Goal: Task Accomplishment & Management: Use online tool/utility

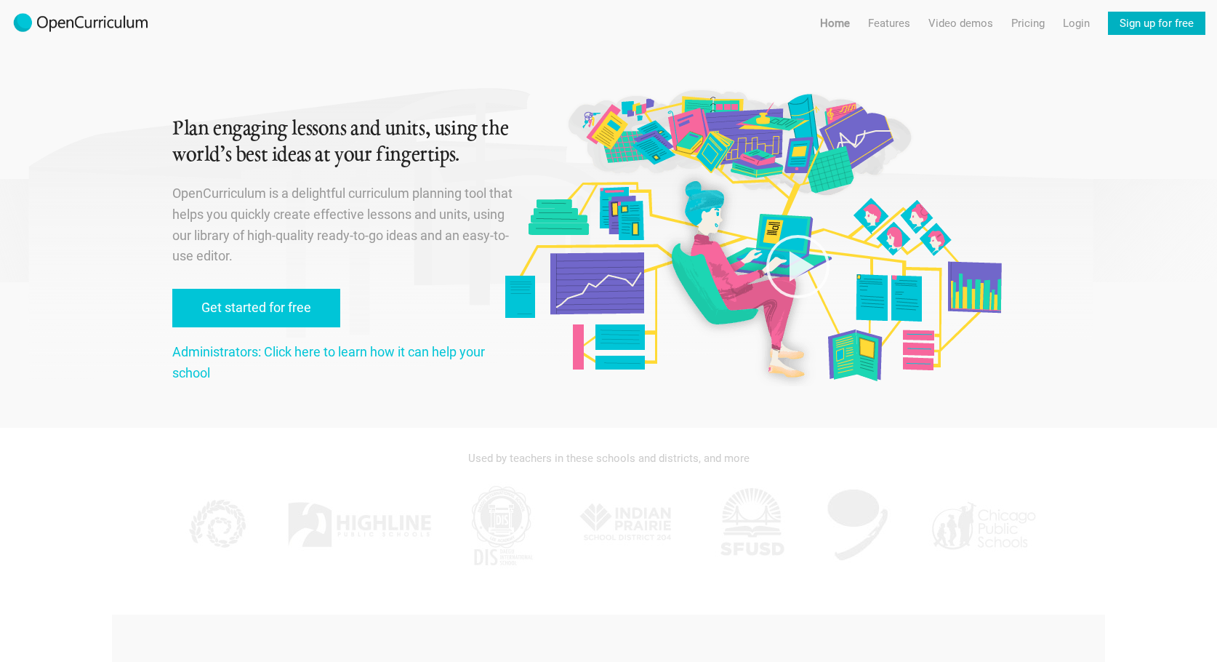
click at [1136, 30] on link "Sign up for free" at bounding box center [1156, 23] width 97 height 23
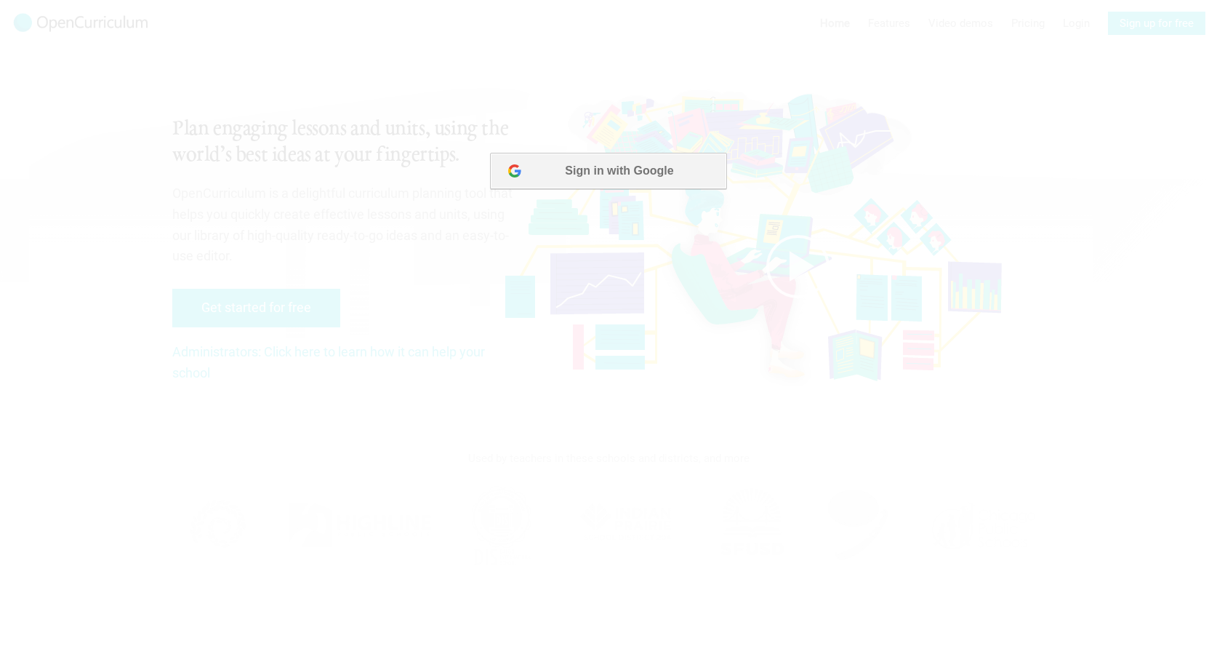
click at [631, 174] on button "Sign in with Google" at bounding box center [608, 171] width 236 height 36
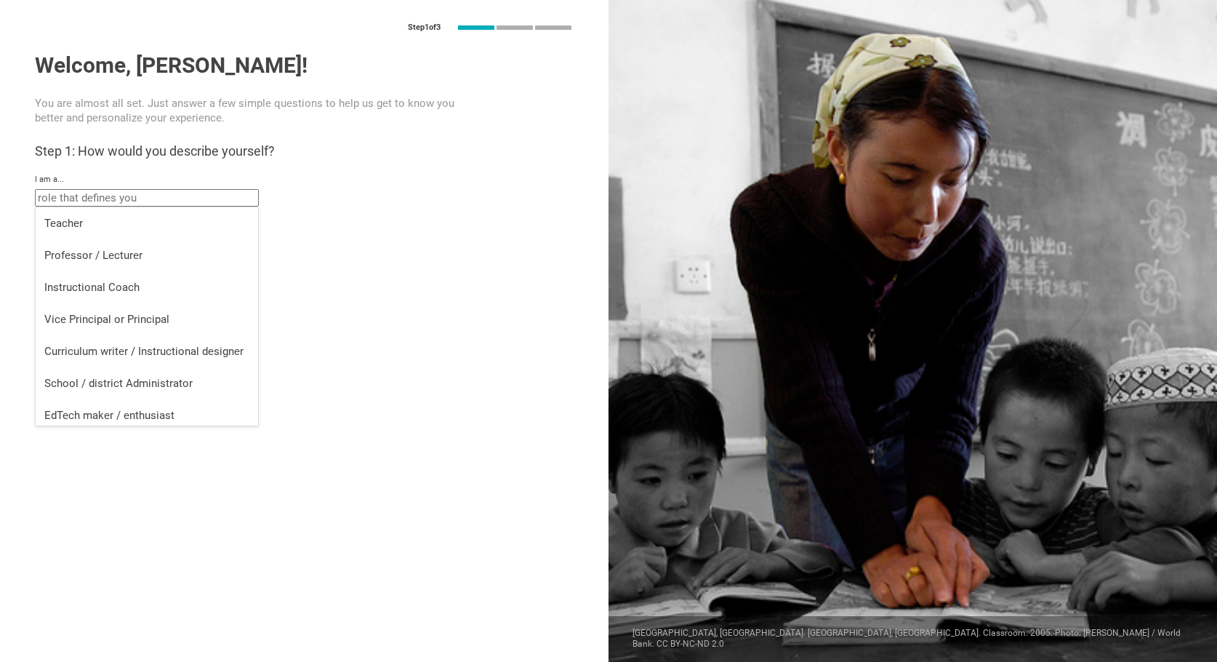
click at [204, 193] on input "text" at bounding box center [147, 197] width 224 height 17
click at [188, 217] on div "Teacher" at bounding box center [146, 223] width 205 height 15
type input "Teacher"
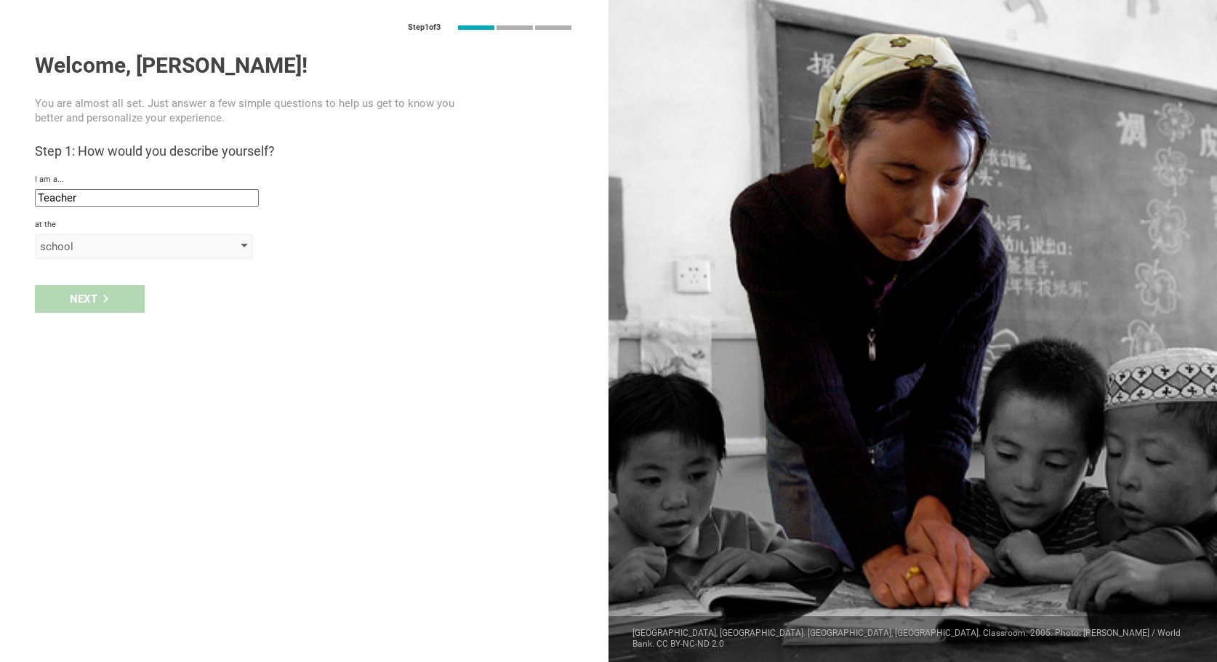
click at [159, 249] on div "school" at bounding box center [123, 246] width 166 height 15
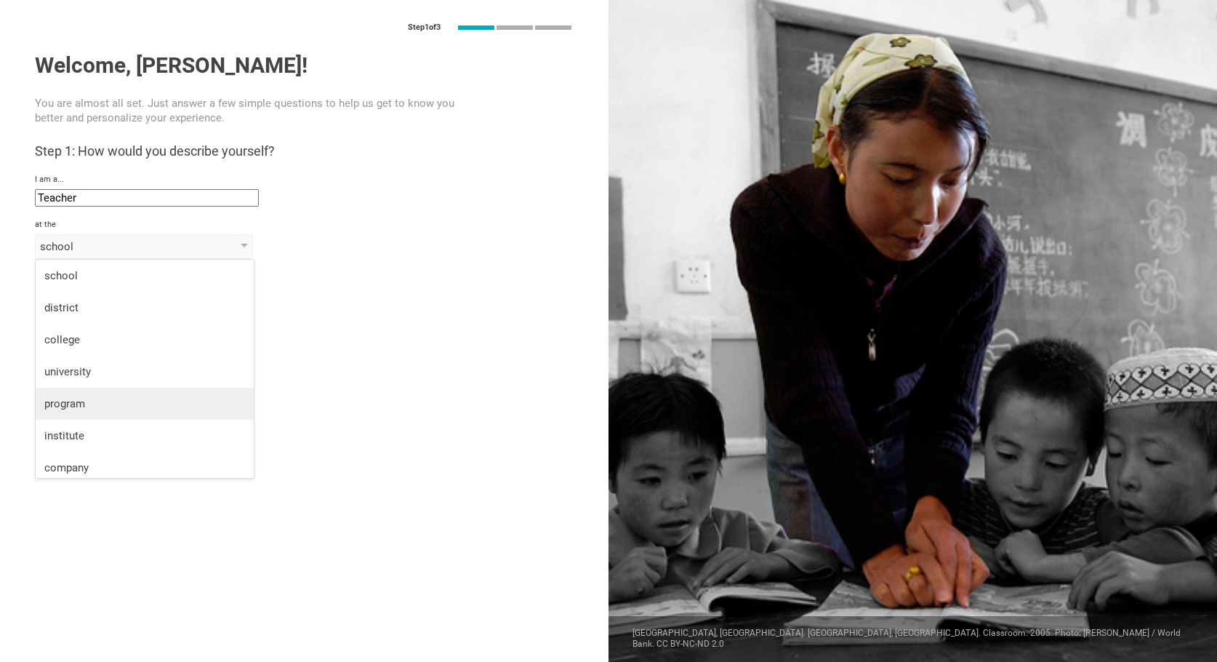
click at [161, 398] on div "program" at bounding box center [144, 403] width 201 height 15
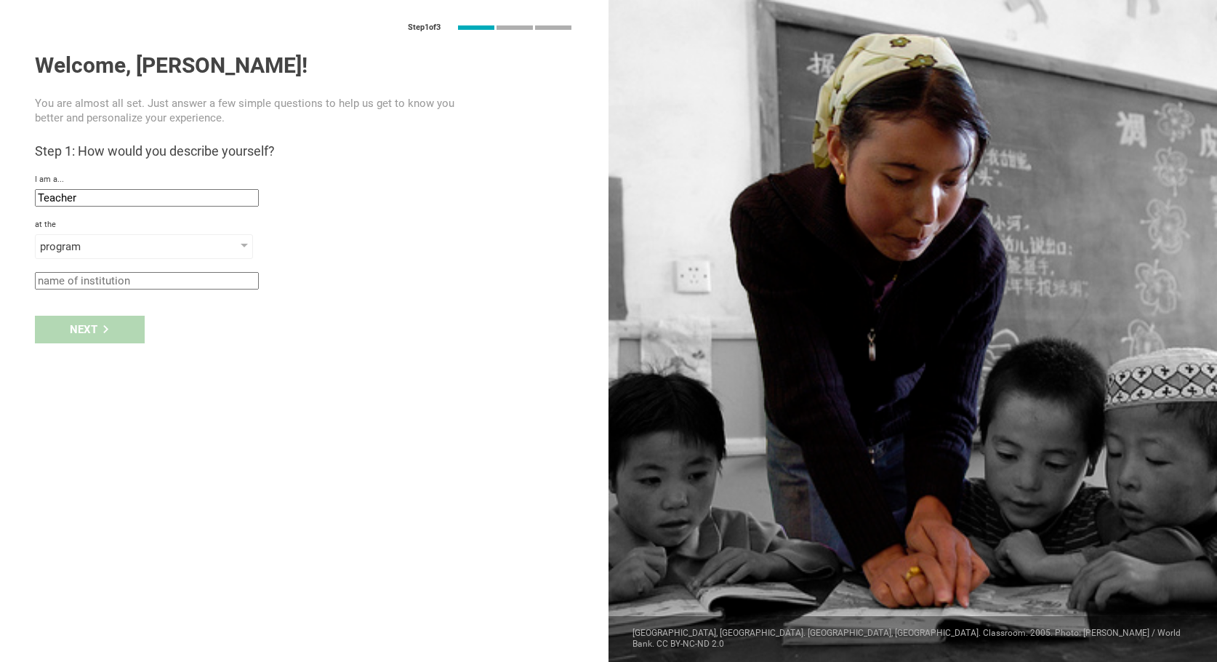
click at [169, 281] on input "text" at bounding box center [147, 280] width 224 height 17
type input "HNS"
click at [58, 325] on div "Next" at bounding box center [90, 330] width 110 height 28
type input "[GEOGRAPHIC_DATA], [US_STATE]"
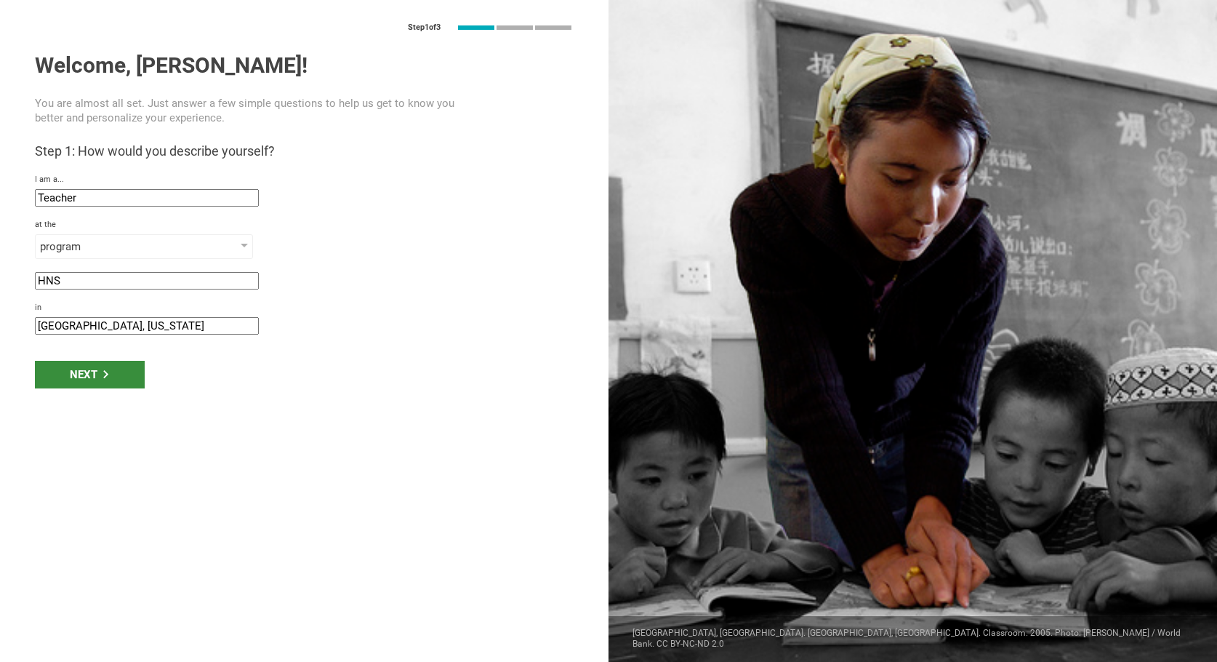
click at [96, 368] on div "Next" at bounding box center [90, 375] width 110 height 28
click at [95, 368] on div "Next" at bounding box center [90, 375] width 110 height 28
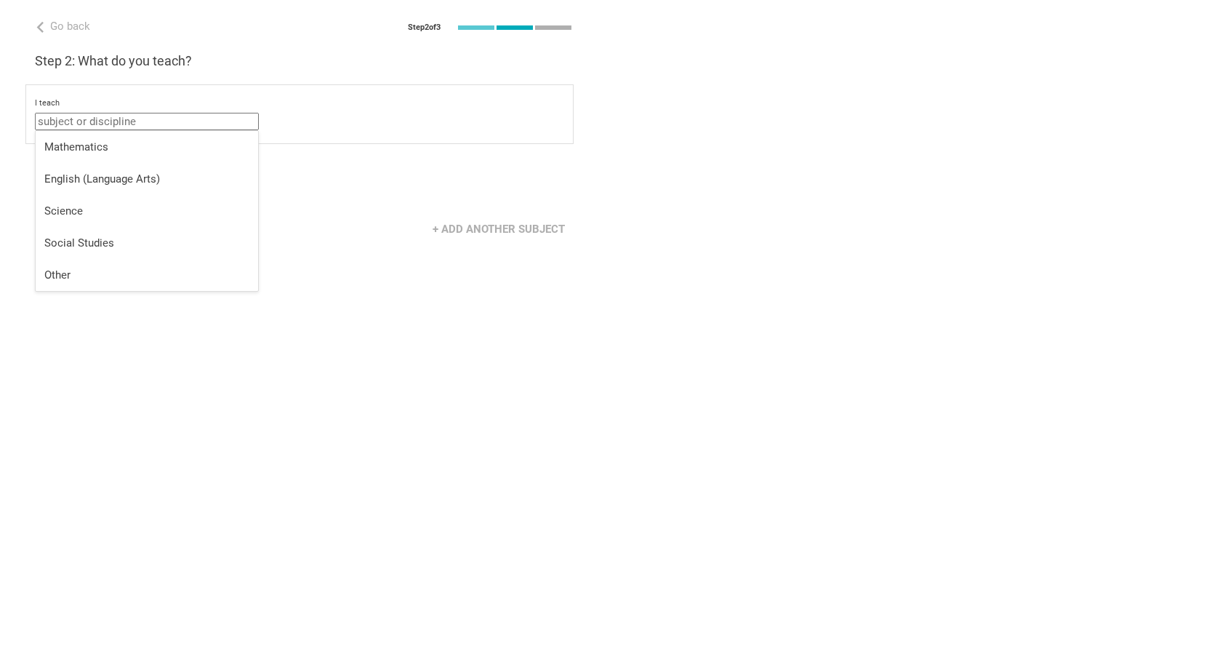
click at [98, 123] on input "text" at bounding box center [147, 121] width 224 height 17
click at [98, 141] on div "Mathematics" at bounding box center [146, 147] width 205 height 15
type input "Mathematics"
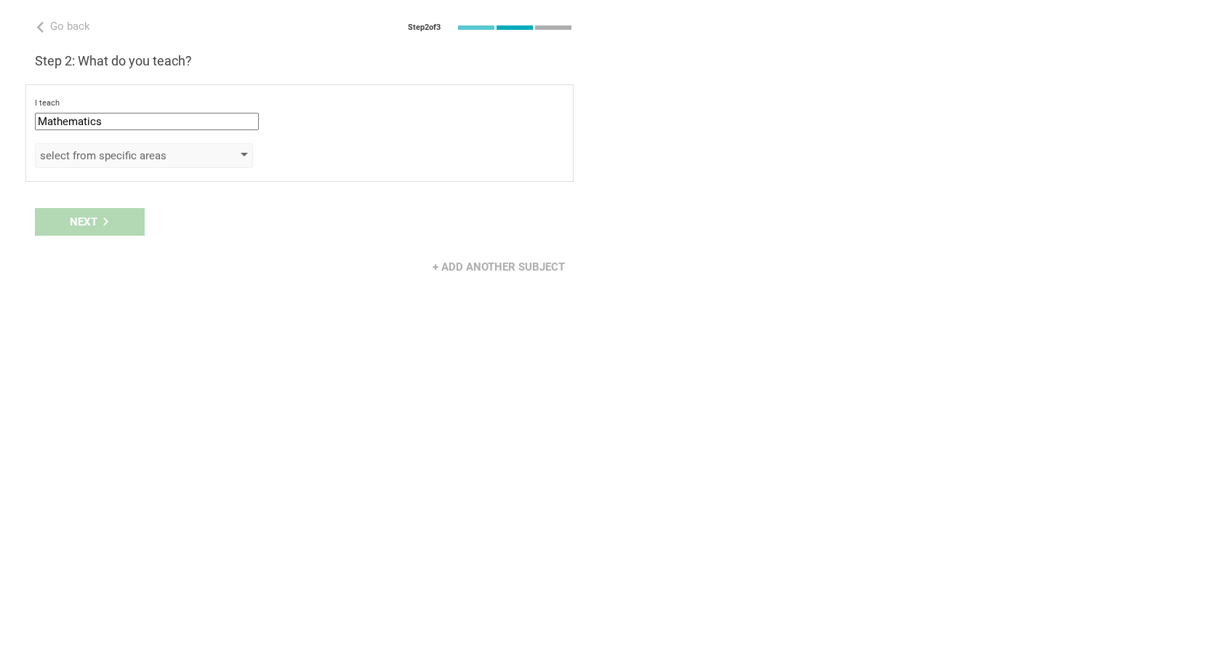
click at [96, 161] on div "select from specific areas" at bounding box center [123, 155] width 166 height 15
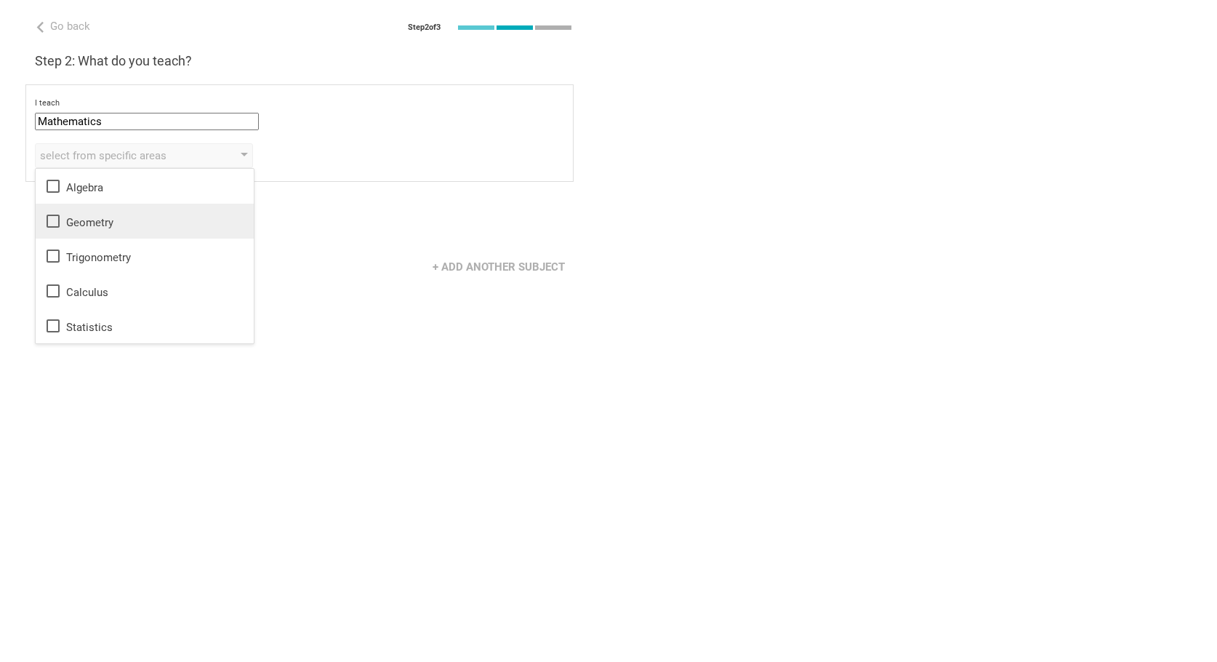
click at [252, 215] on li "Geometry" at bounding box center [145, 221] width 218 height 35
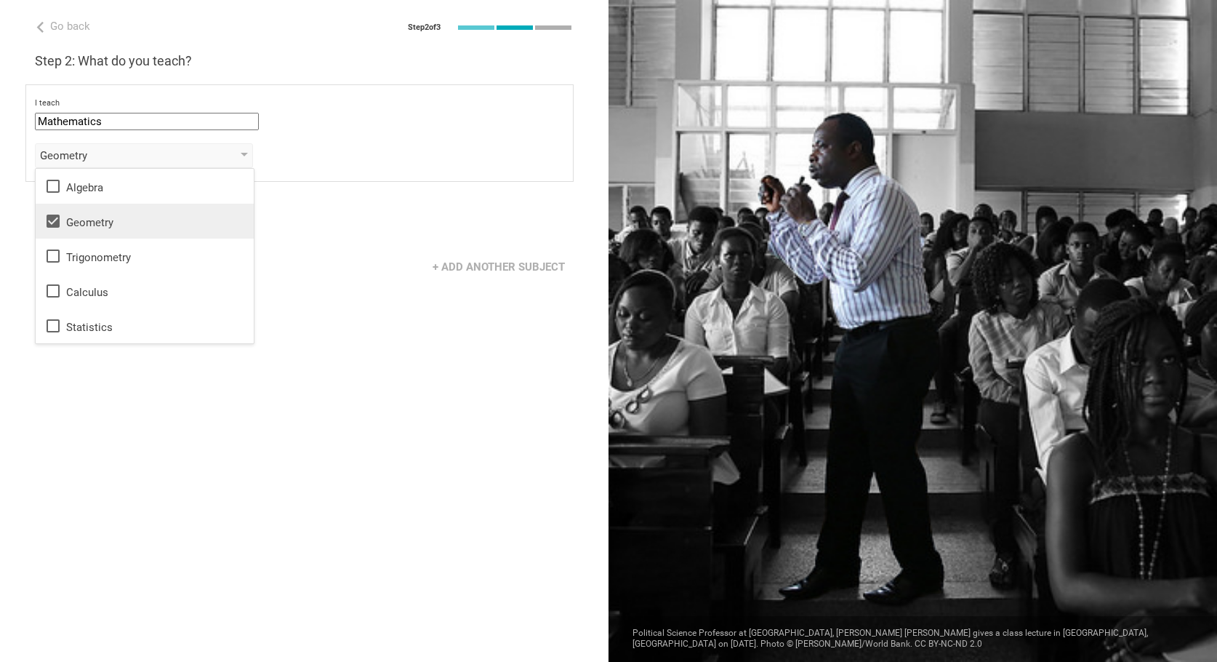
click at [63, 221] on div "Geometry" at bounding box center [144, 220] width 201 height 17
click at [395, 212] on div "Next" at bounding box center [304, 221] width 608 height 45
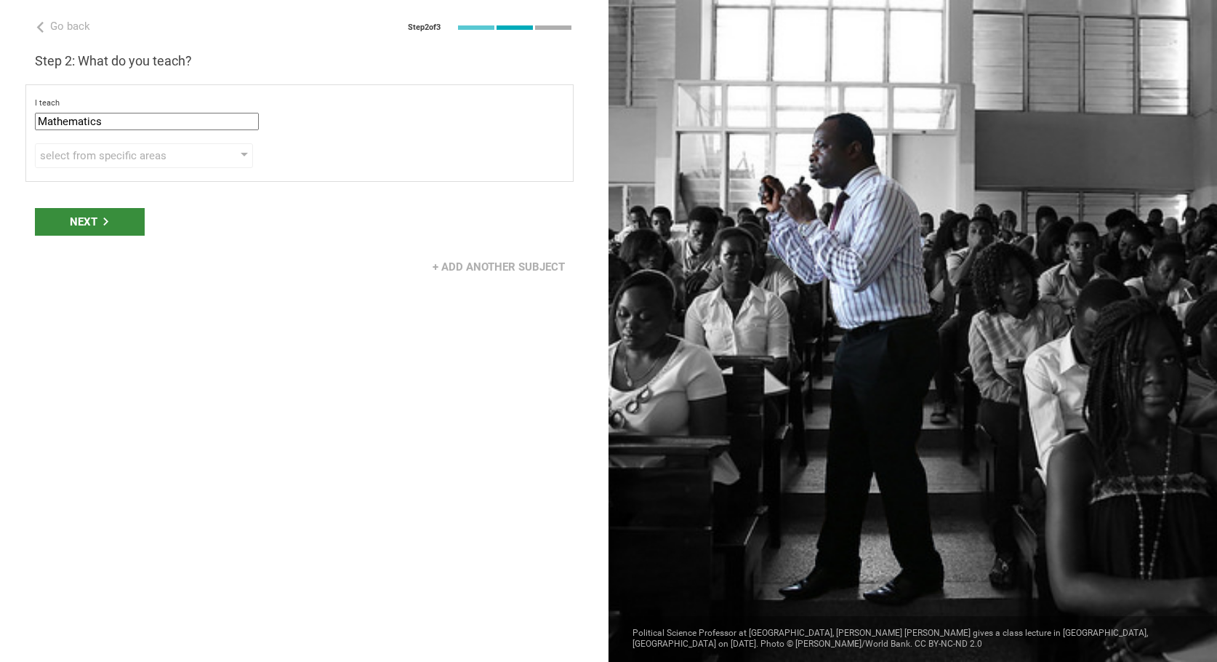
click at [106, 220] on icon at bounding box center [105, 221] width 5 height 8
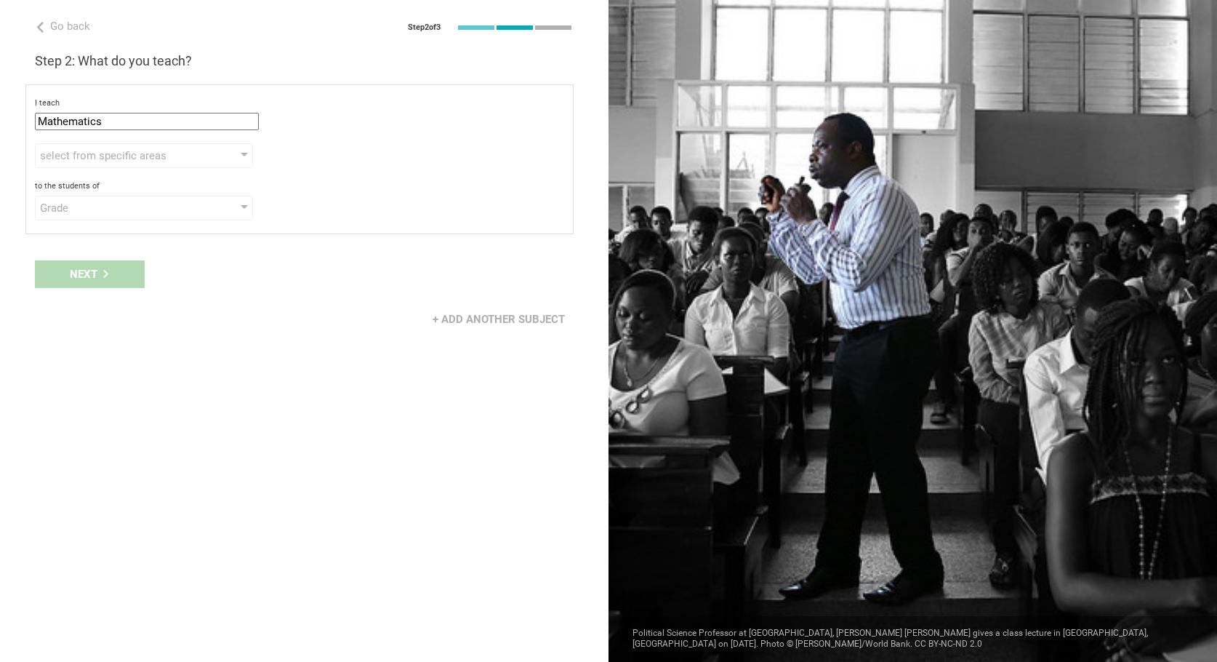
click at [102, 259] on div "Next" at bounding box center [304, 274] width 608 height 45
click at [102, 271] on div "Next" at bounding box center [304, 274] width 608 height 45
click at [109, 208] on div "Grade" at bounding box center [123, 208] width 166 height 15
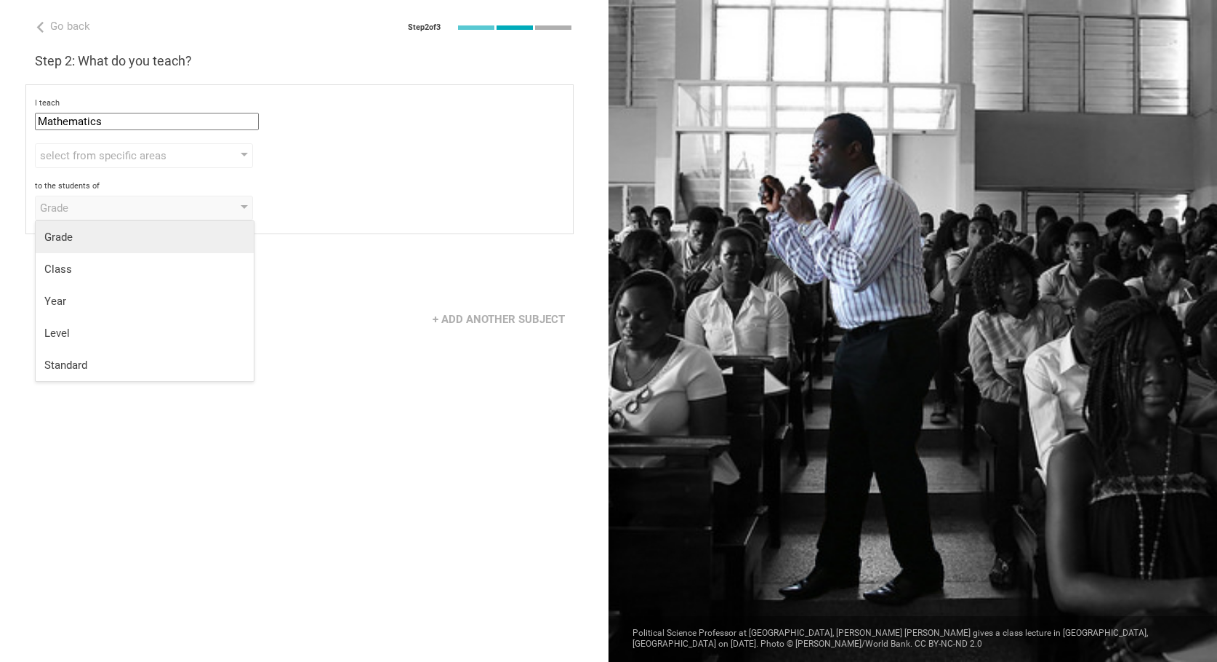
click at [111, 247] on li "Grade" at bounding box center [145, 237] width 218 height 32
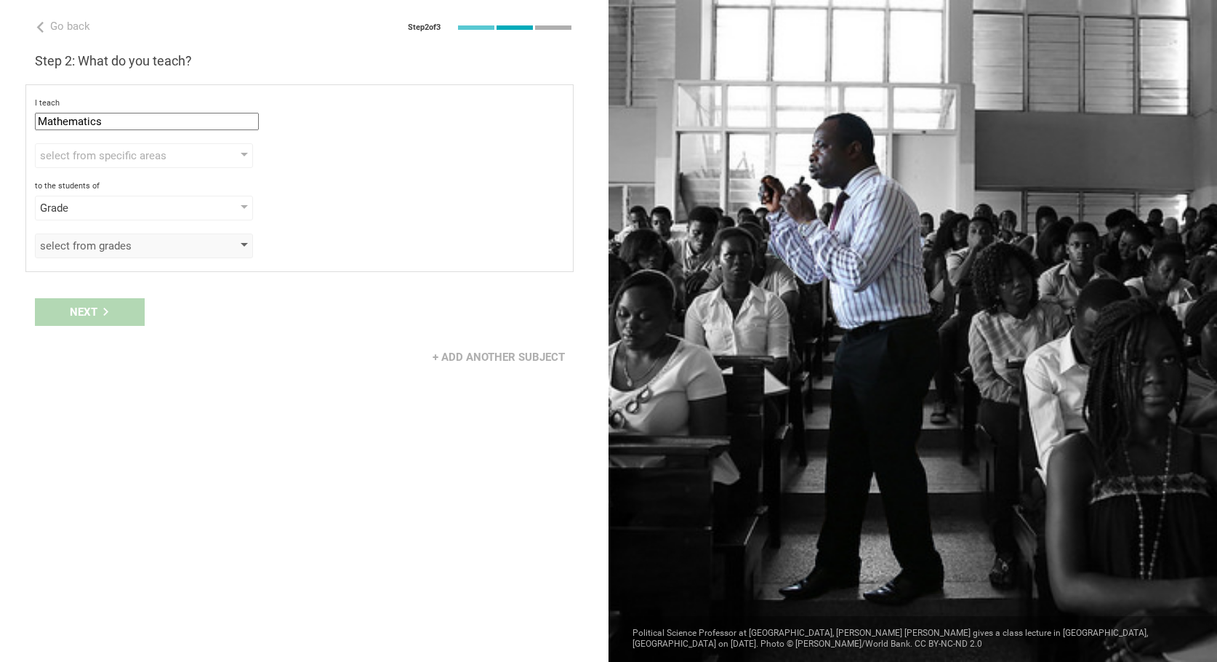
click at [114, 246] on div "select from grades" at bounding box center [123, 245] width 166 height 15
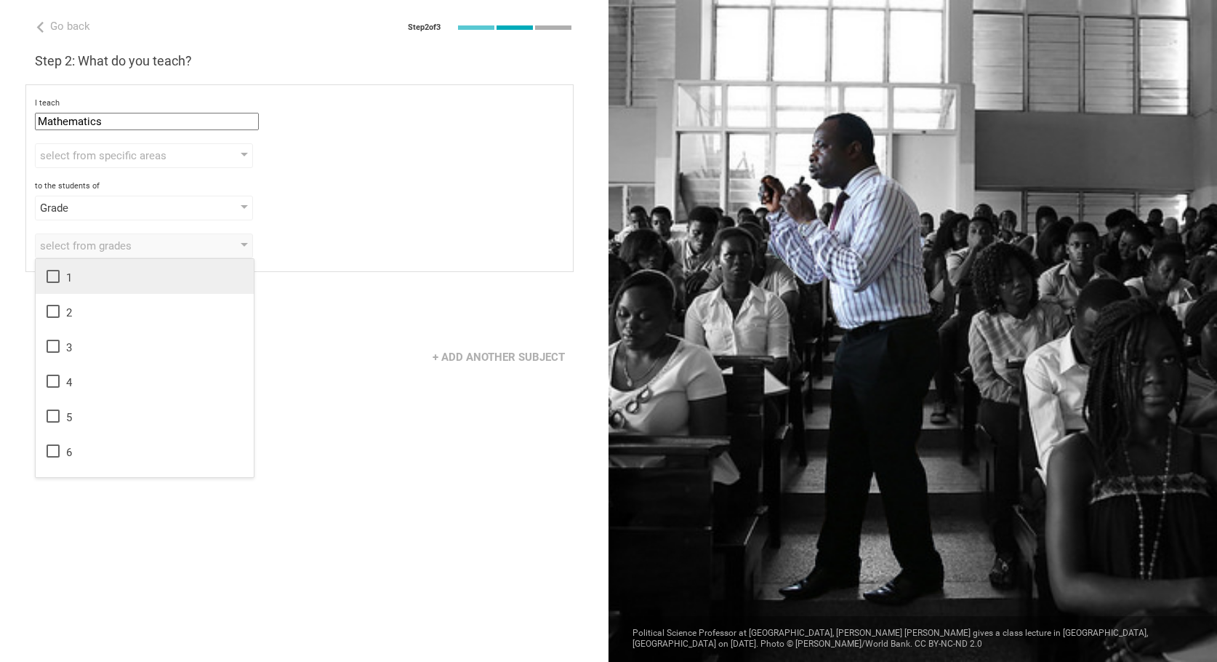
click at [91, 273] on div "1" at bounding box center [144, 276] width 201 height 17
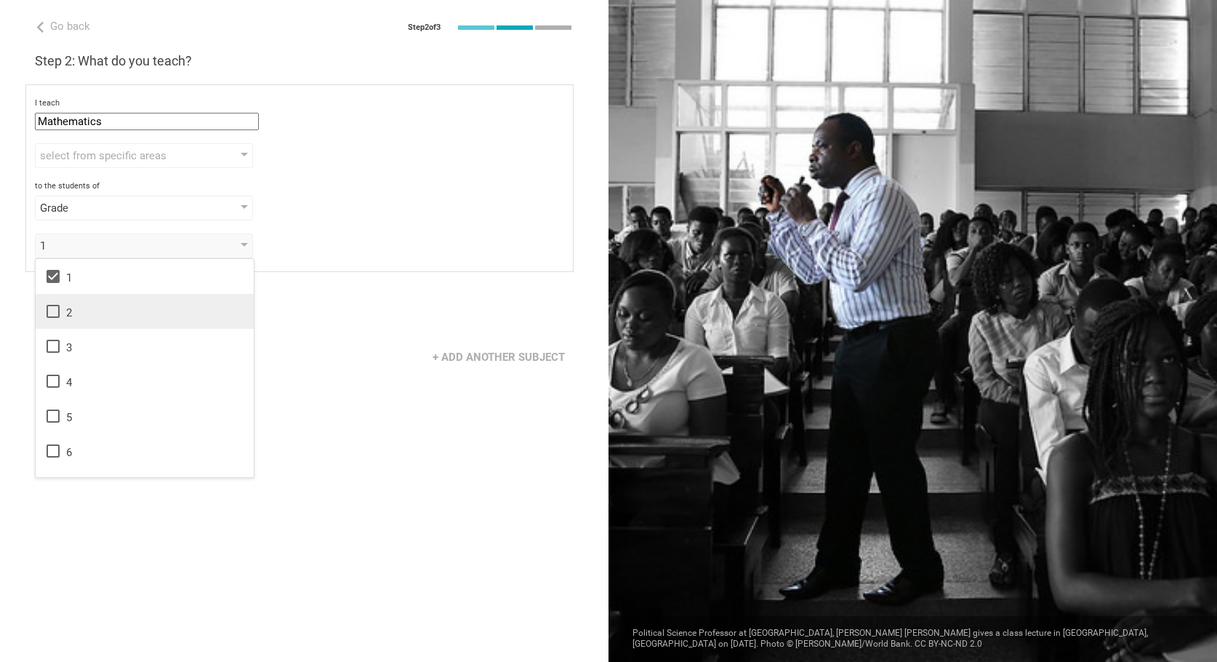
click at [87, 306] on div "2" at bounding box center [144, 310] width 201 height 17
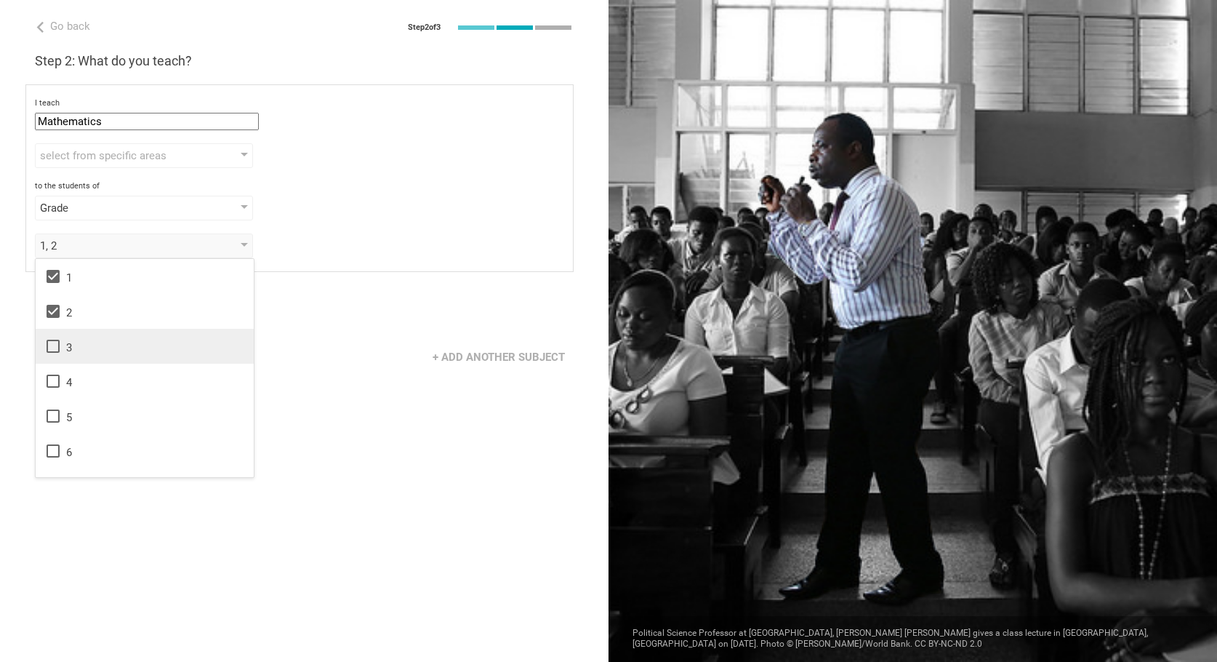
click at [83, 358] on li "3" at bounding box center [145, 346] width 218 height 35
click at [82, 385] on div "4" at bounding box center [144, 380] width 201 height 17
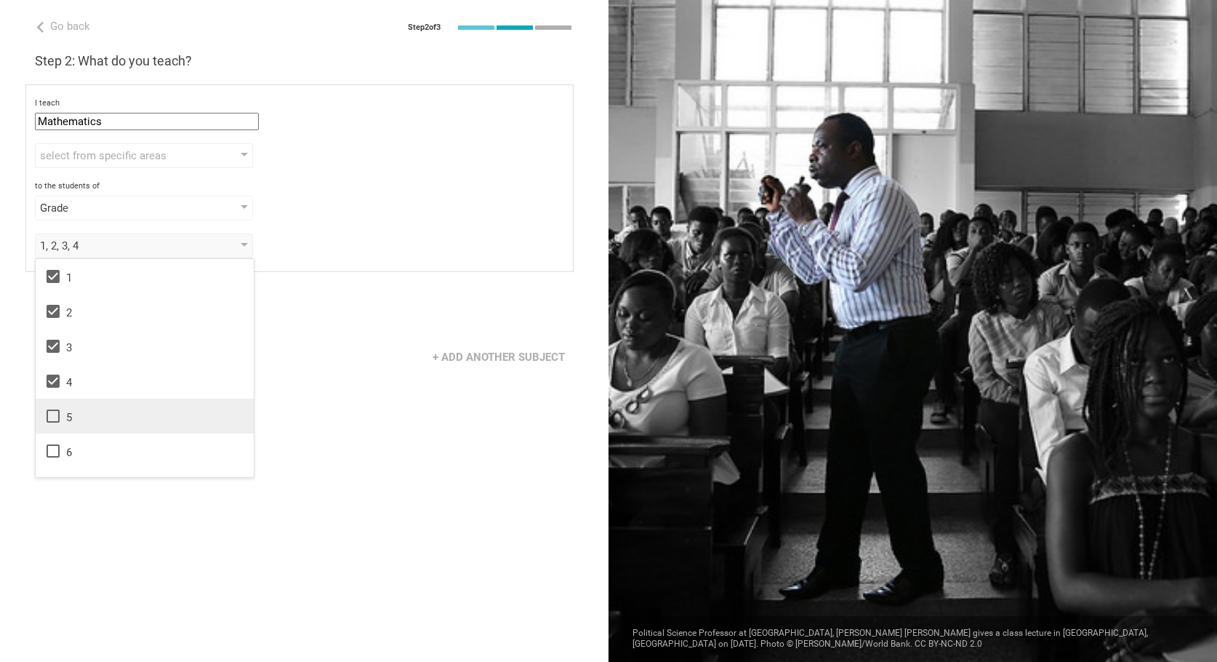
click at [82, 416] on div "5" at bounding box center [144, 415] width 201 height 17
click at [355, 297] on div "Next" at bounding box center [304, 311] width 608 height 45
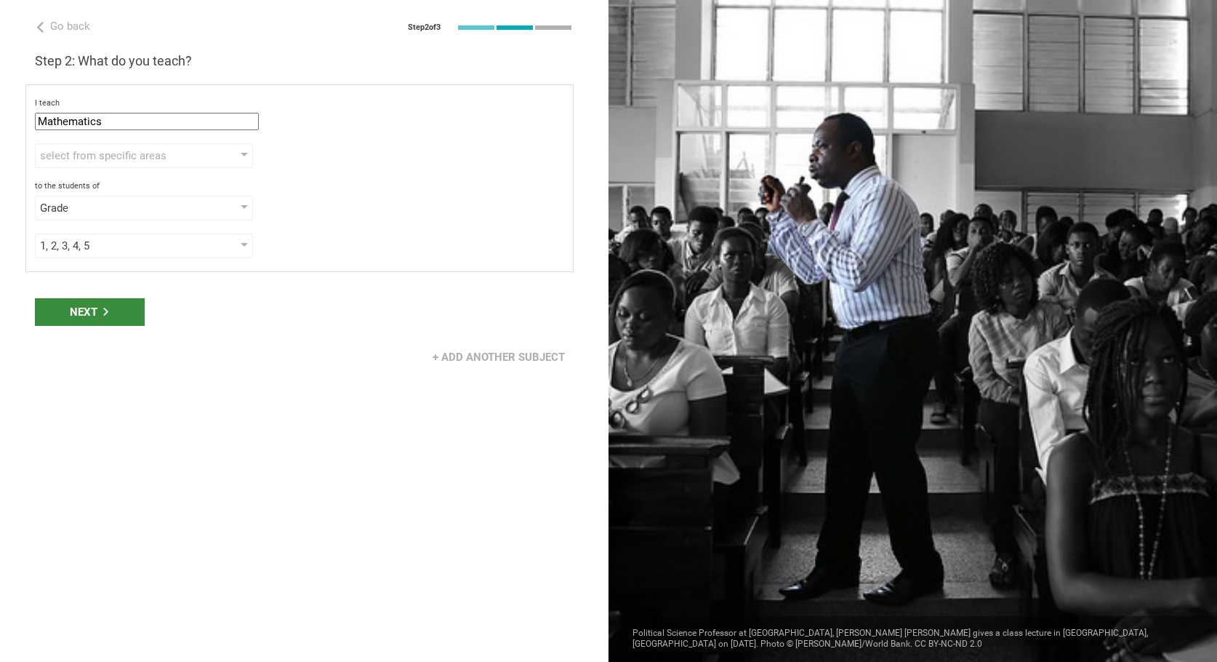
click at [121, 313] on div "Next" at bounding box center [90, 312] width 110 height 28
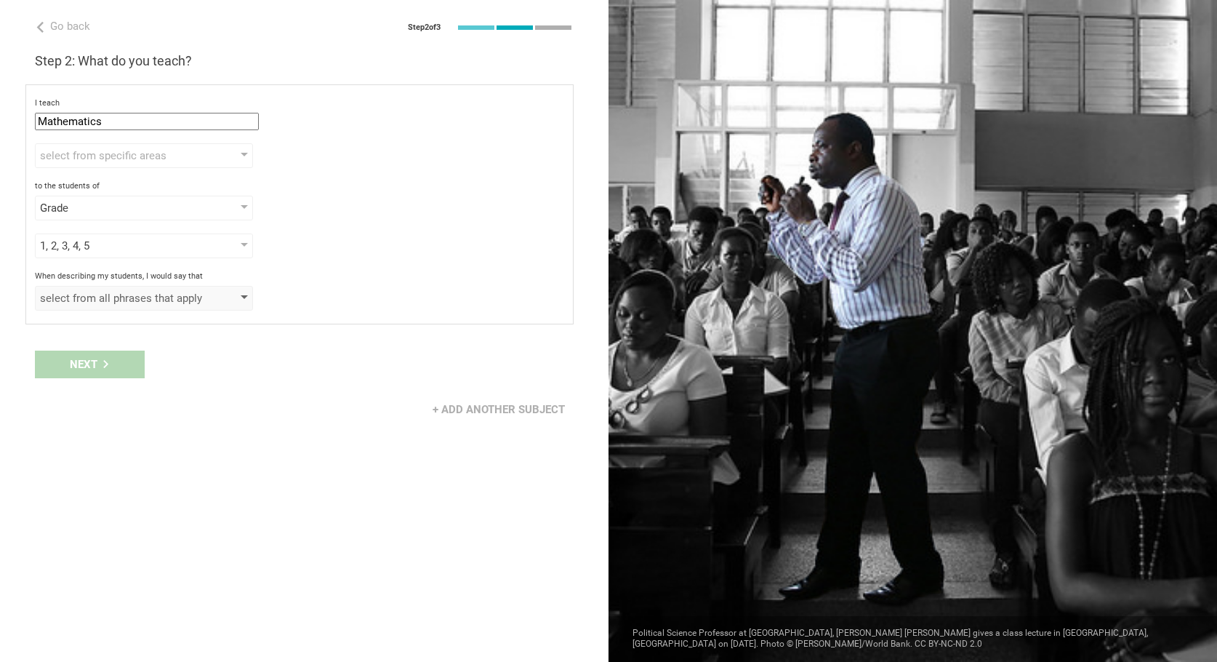
click at [145, 292] on div "select from all phrases that apply" at bounding box center [123, 298] width 166 height 15
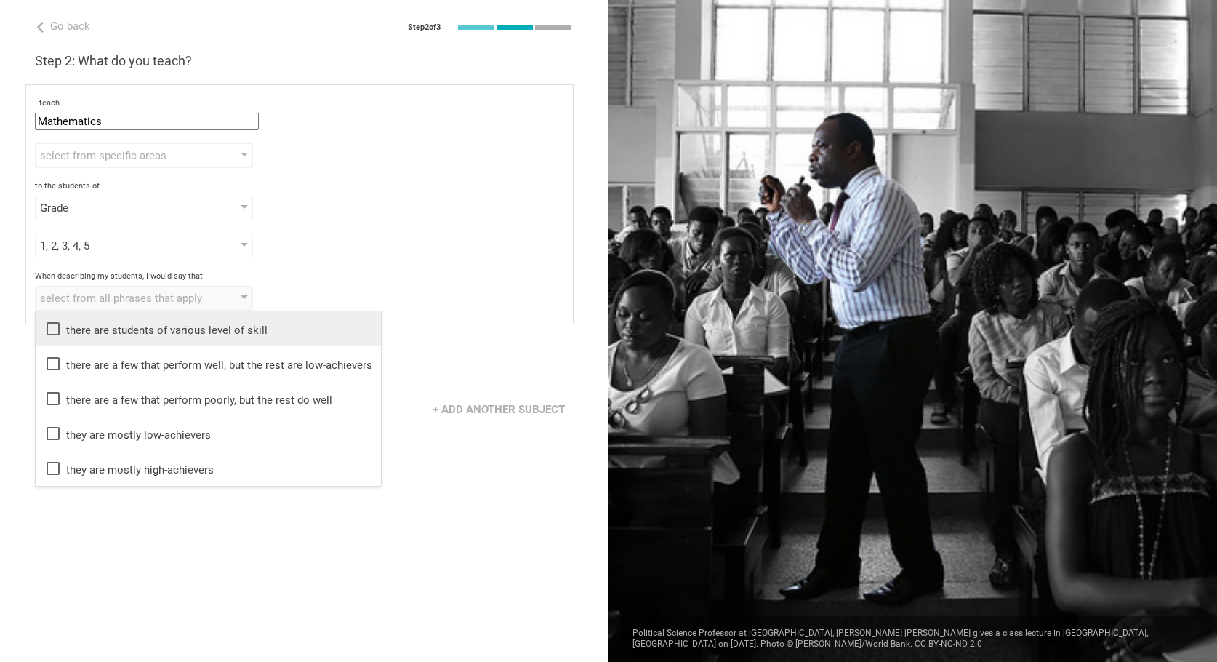
click at [146, 328] on div "there are students of various level of skill" at bounding box center [208, 328] width 328 height 17
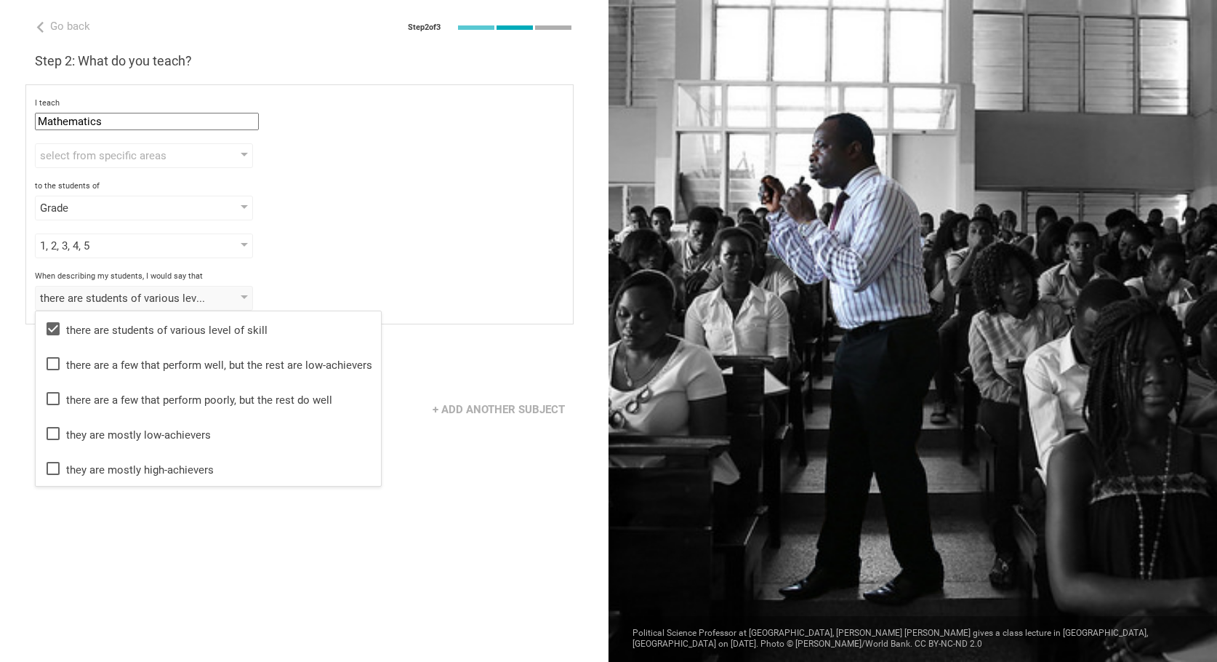
click at [342, 269] on div "I teach Mathematics Mathematics English (Language Arts) Science Social Studies …" at bounding box center [299, 204] width 548 height 240
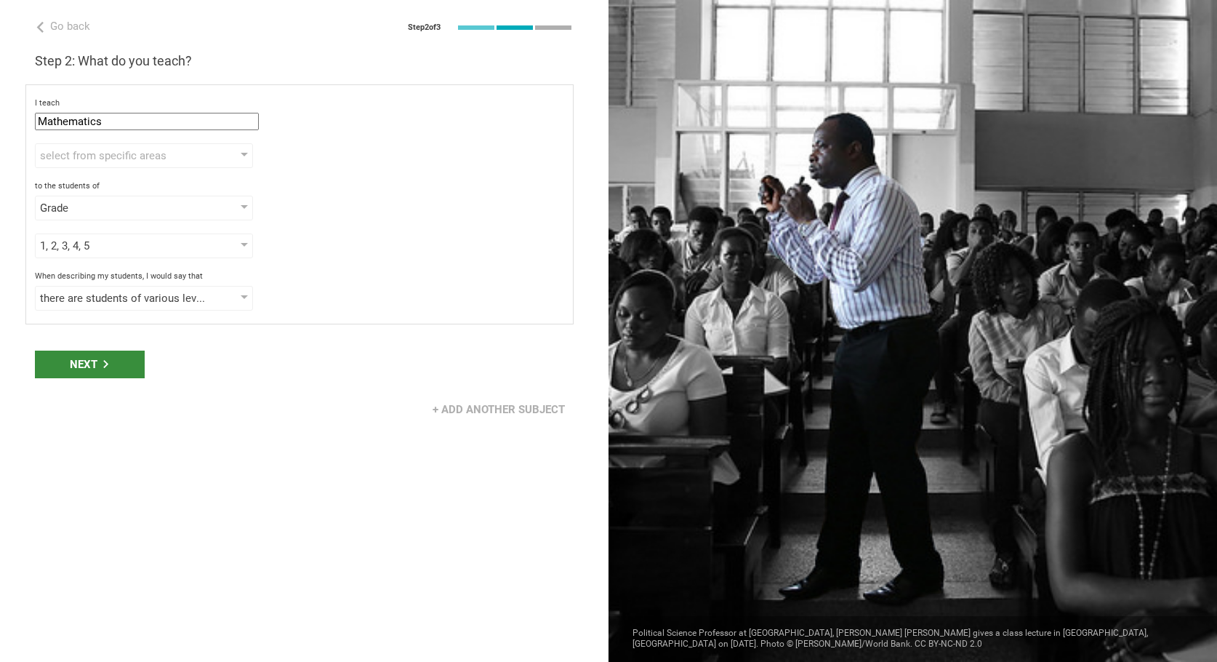
click at [116, 363] on div "Next" at bounding box center [90, 364] width 110 height 28
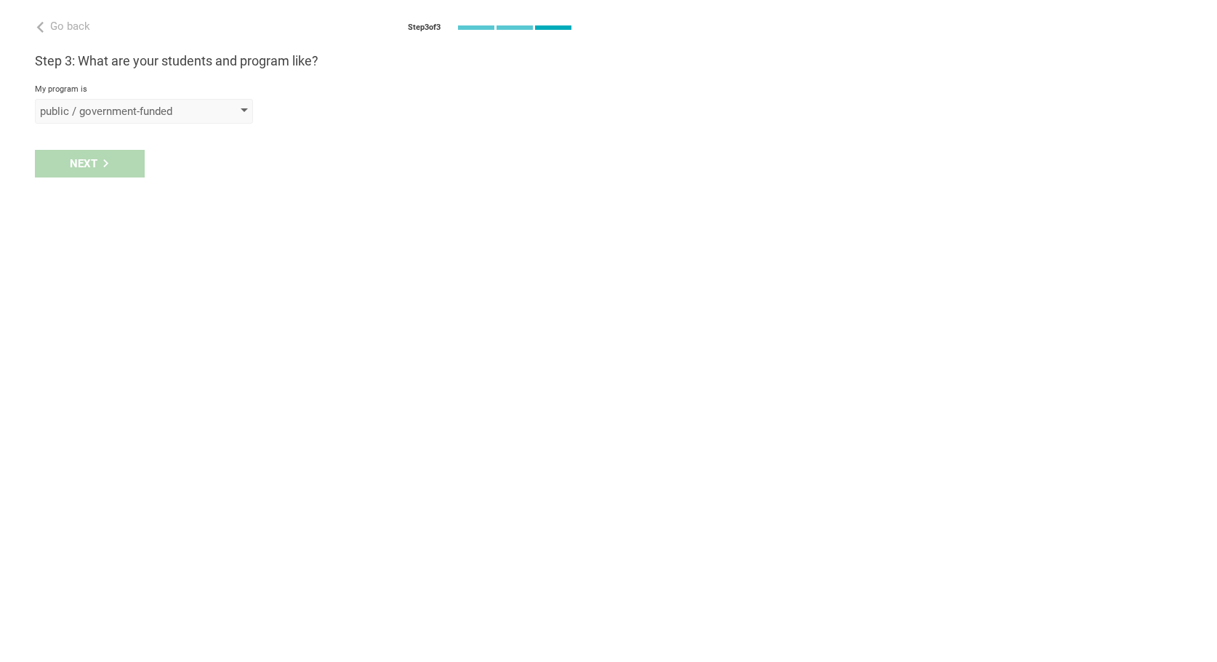
click at [132, 121] on div "public / government-funded" at bounding box center [144, 111] width 218 height 25
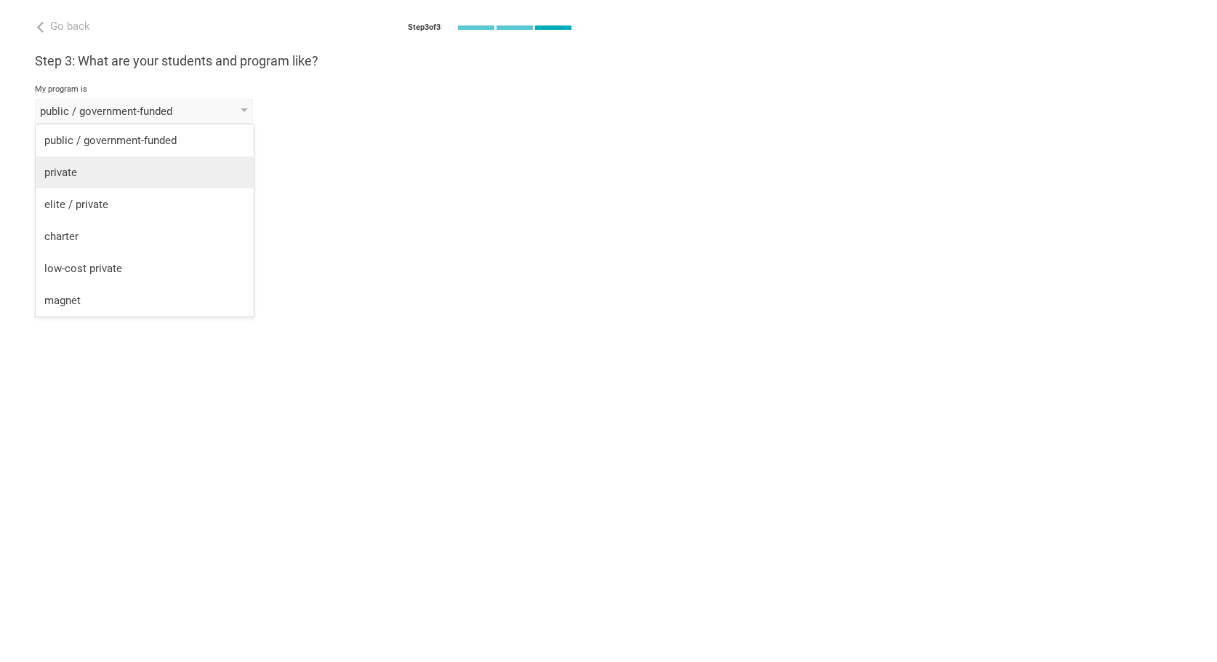
click at [129, 162] on li "private" at bounding box center [145, 172] width 218 height 32
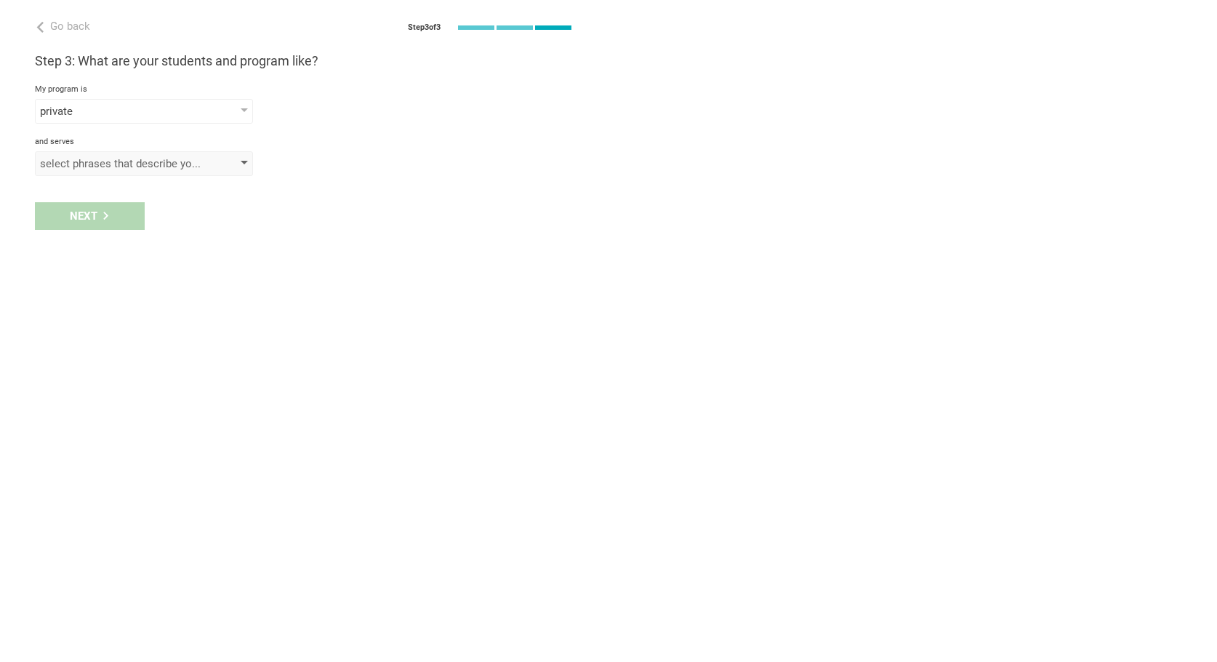
click at [155, 171] on div "select phrases that describe your student population" at bounding box center [144, 163] width 218 height 25
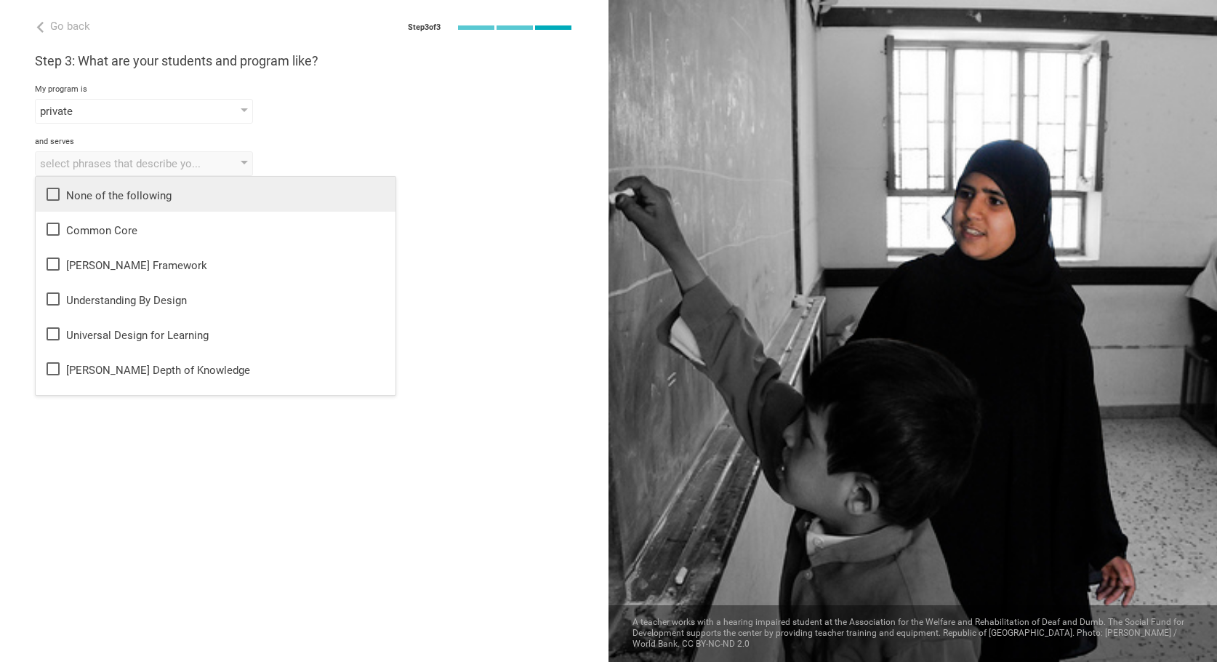
click at [153, 193] on div "None of the following" at bounding box center [215, 193] width 342 height 17
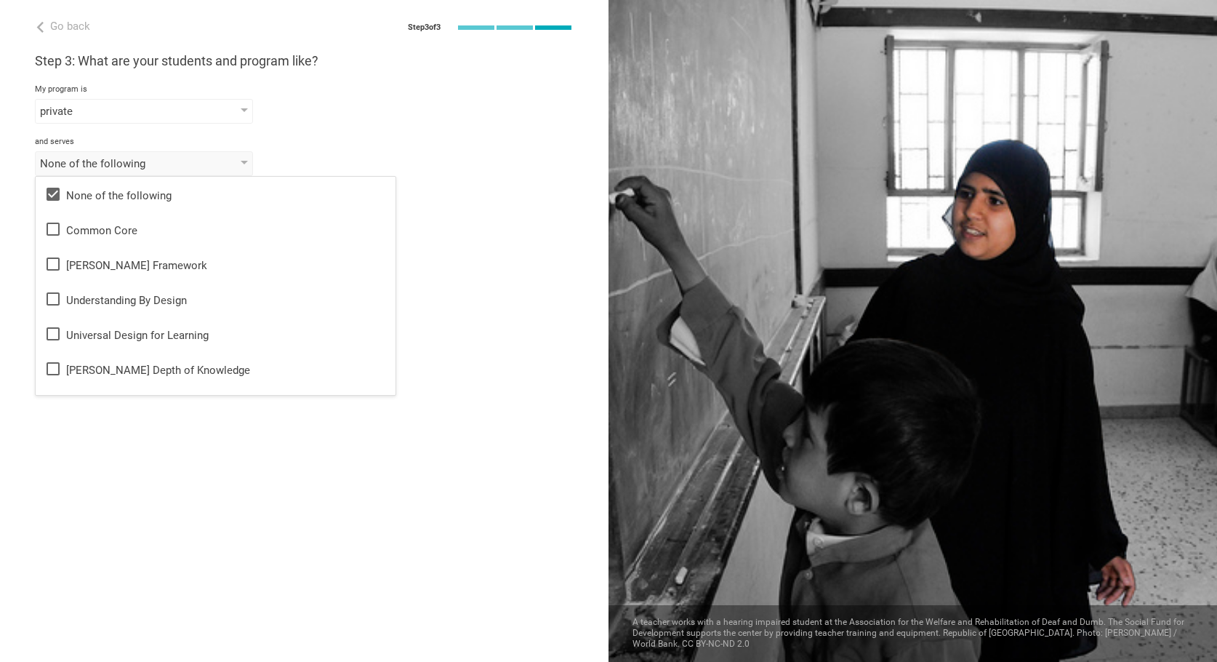
click at [314, 130] on div "Step 3: What are your students and program like? My program is private public /…" at bounding box center [304, 114] width 539 height 124
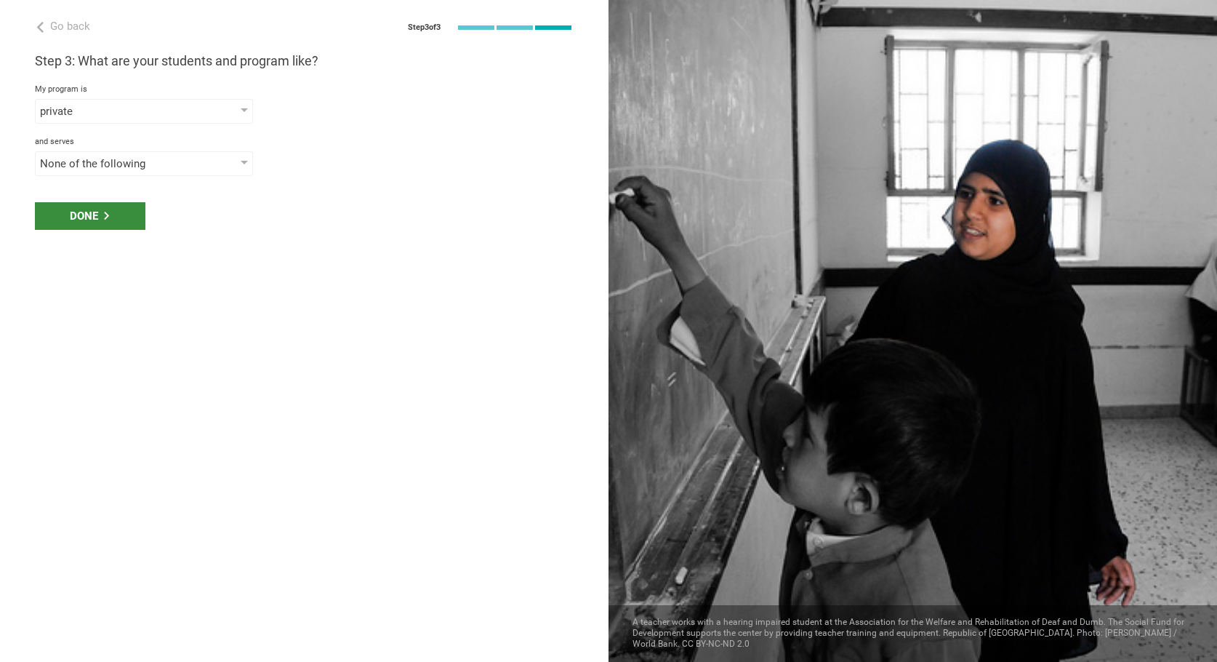
click at [96, 225] on div "Done" at bounding box center [90, 216] width 111 height 28
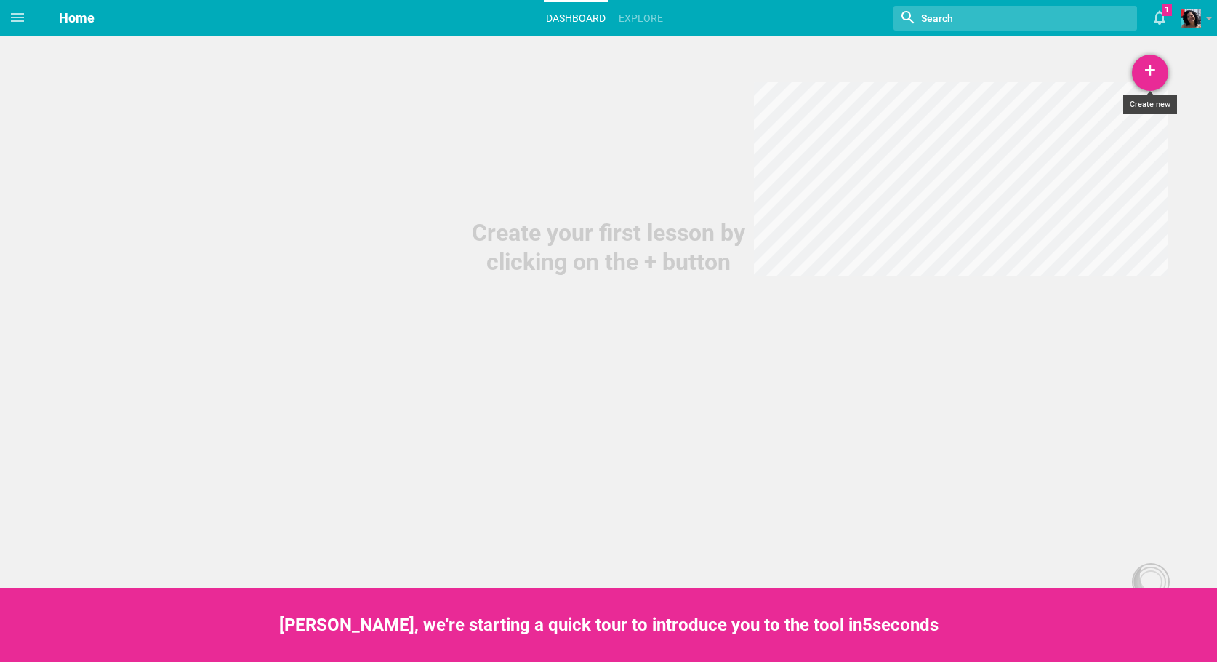
click at [1149, 65] on div "+" at bounding box center [1150, 73] width 36 height 36
click at [1123, 141] on link "Unit" at bounding box center [1113, 145] width 109 height 32
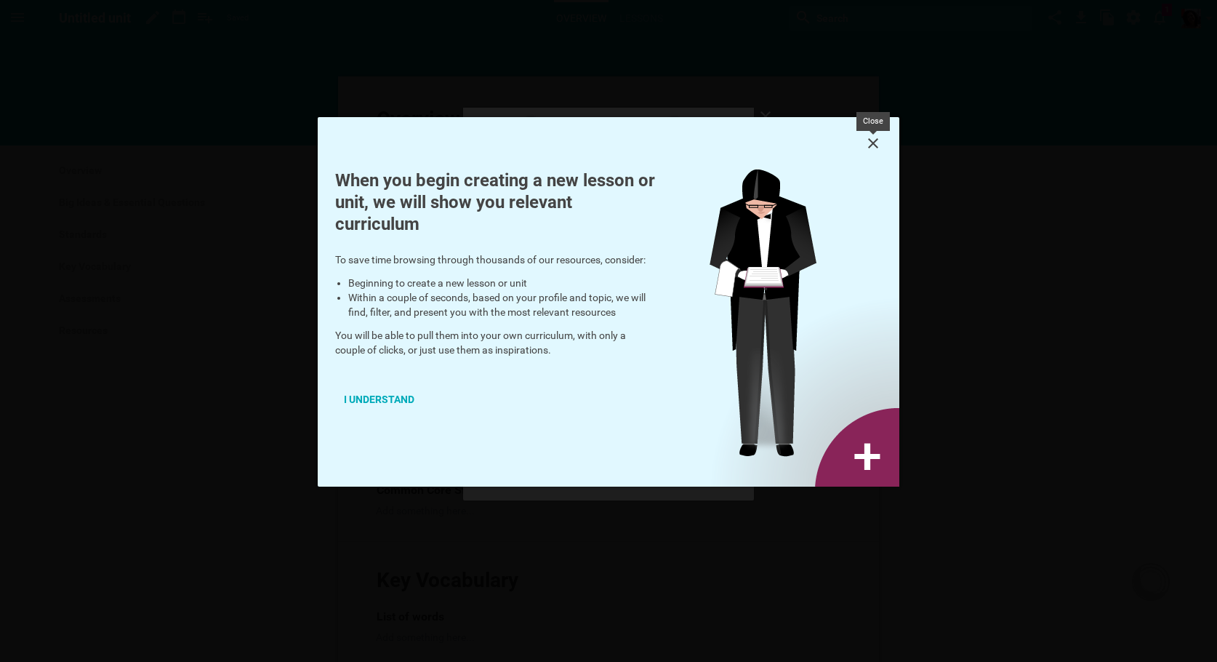
click at [880, 145] on icon at bounding box center [872, 142] width 17 height 17
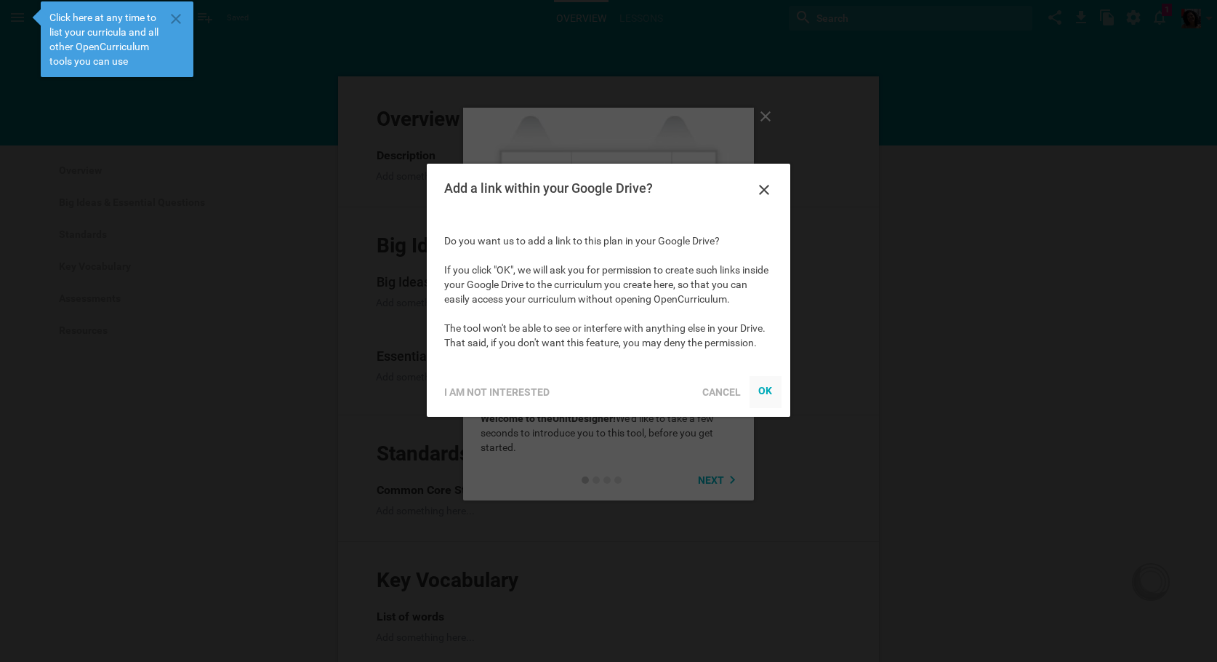
click at [765, 386] on div "OK" at bounding box center [765, 390] width 15 height 12
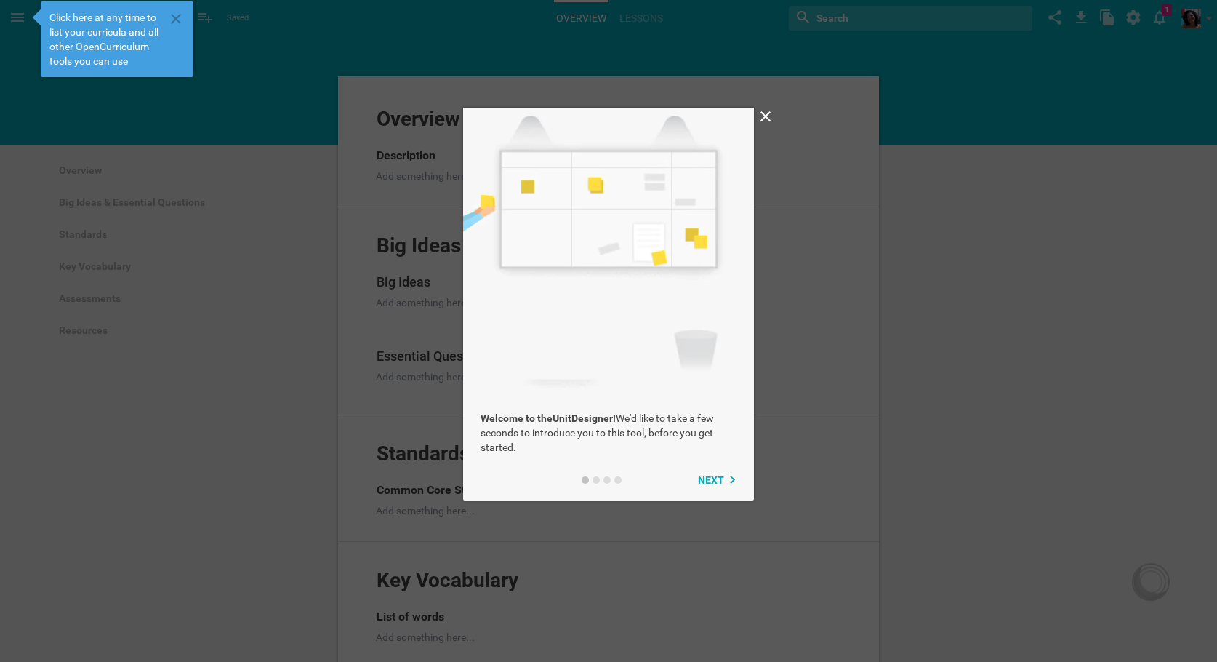
click at [759, 121] on icon at bounding box center [765, 116] width 17 height 17
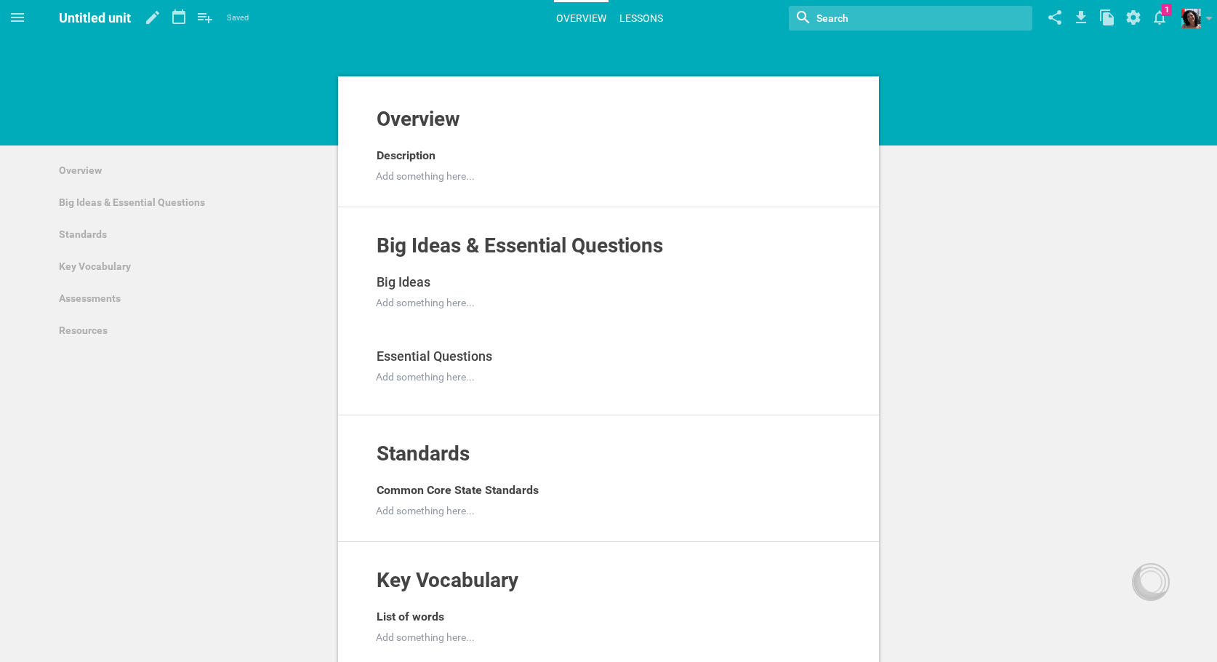
click at [660, 17] on link "Lessons" at bounding box center [641, 18] width 48 height 32
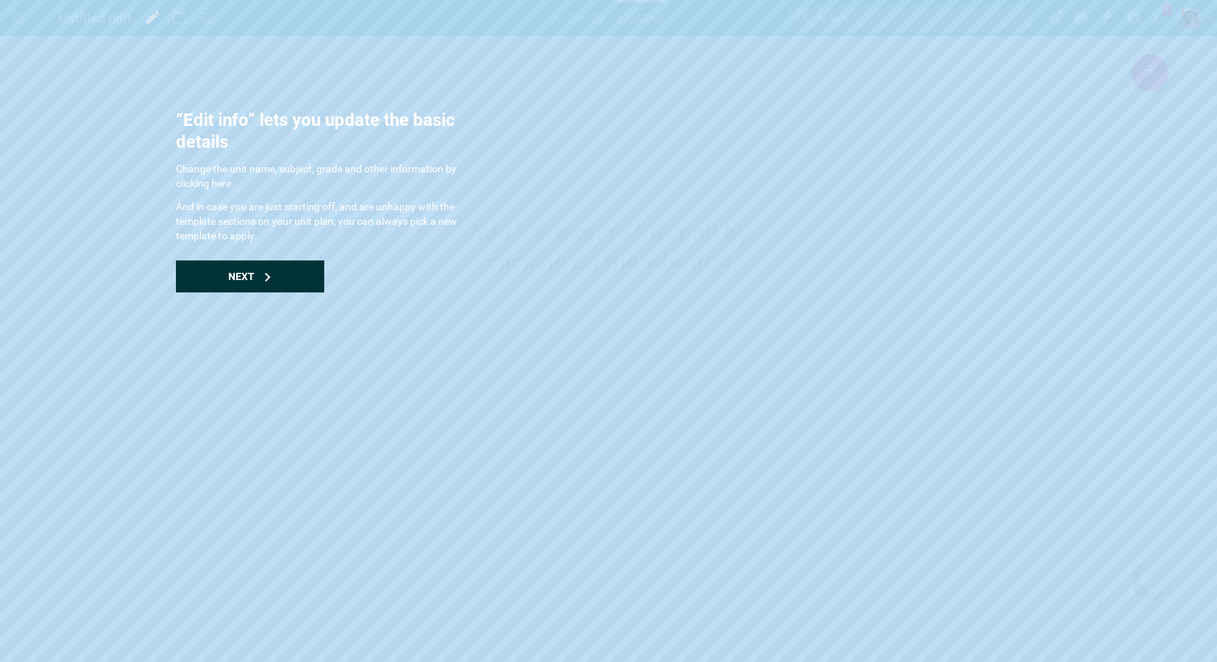
click at [302, 284] on div "Next" at bounding box center [250, 276] width 148 height 32
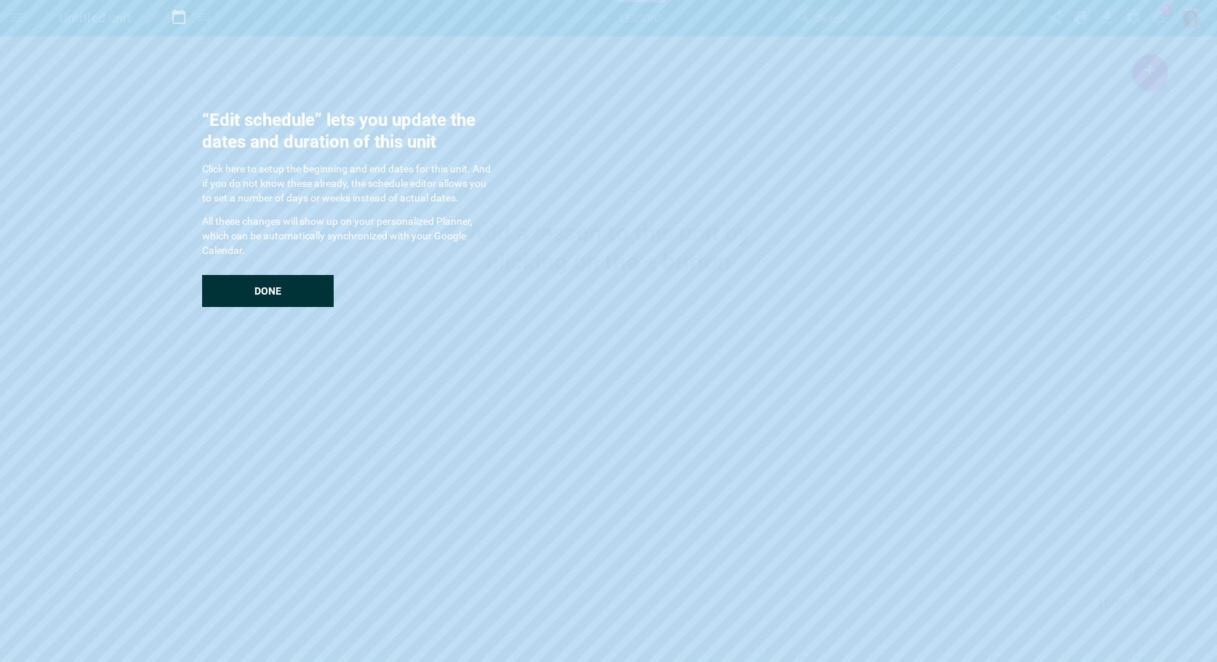
click at [302, 284] on div "Done" at bounding box center [268, 291] width 132 height 32
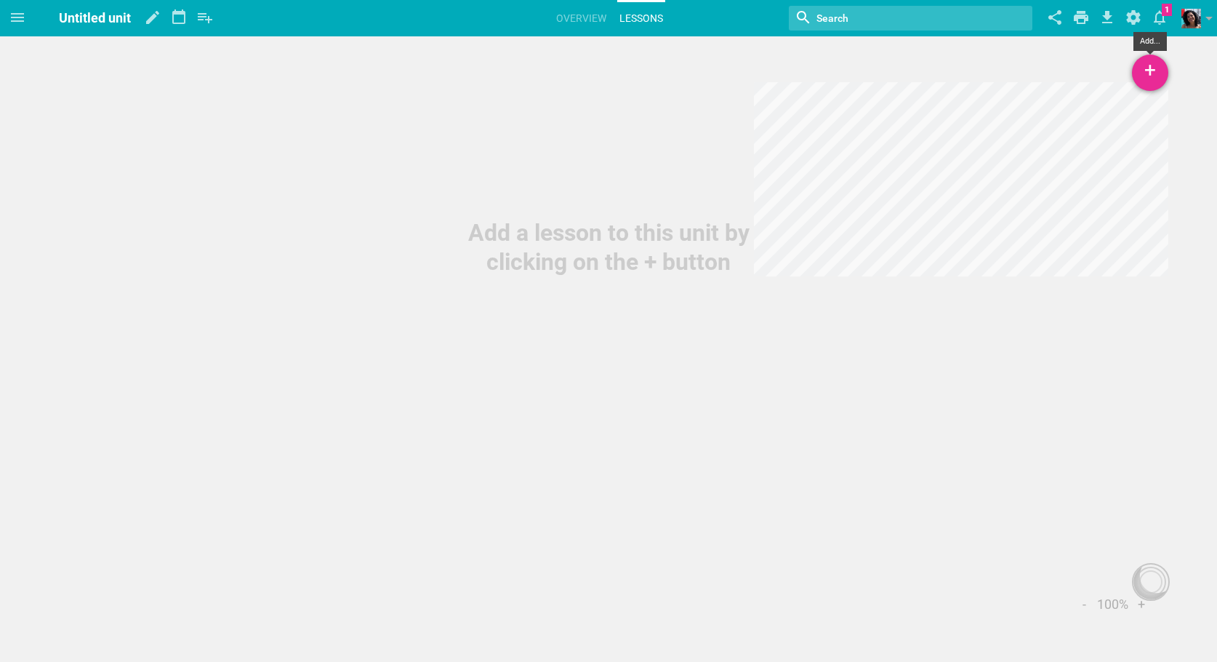
click at [1153, 89] on div "+" at bounding box center [1150, 73] width 36 height 36
click at [1133, 111] on link "New Lesson..." at bounding box center [1081, 113] width 174 height 32
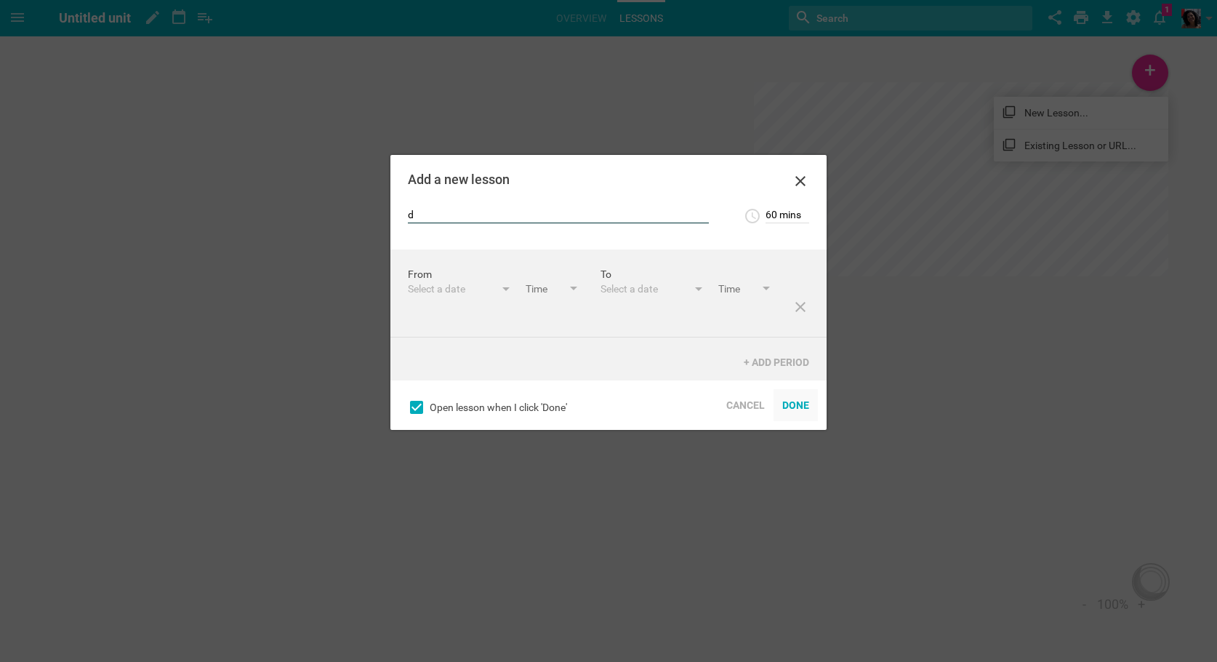
type input "d"
click at [801, 398] on div "Done" at bounding box center [796, 405] width 44 height 32
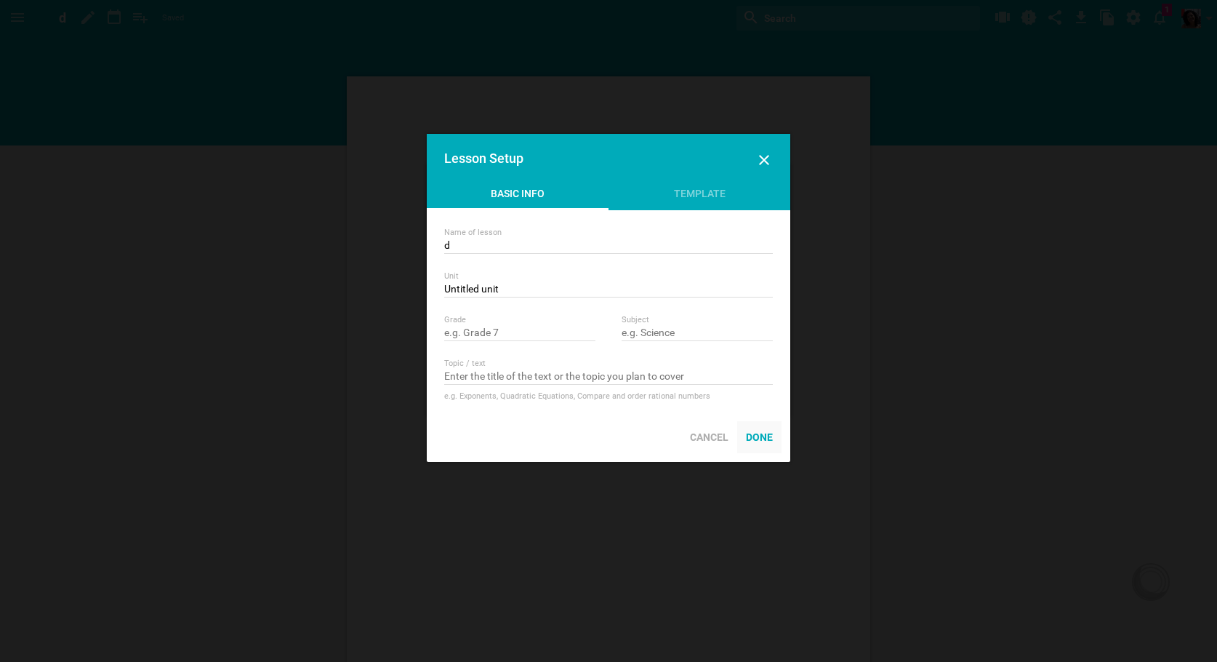
click at [774, 430] on div "Done" at bounding box center [759, 437] width 44 height 32
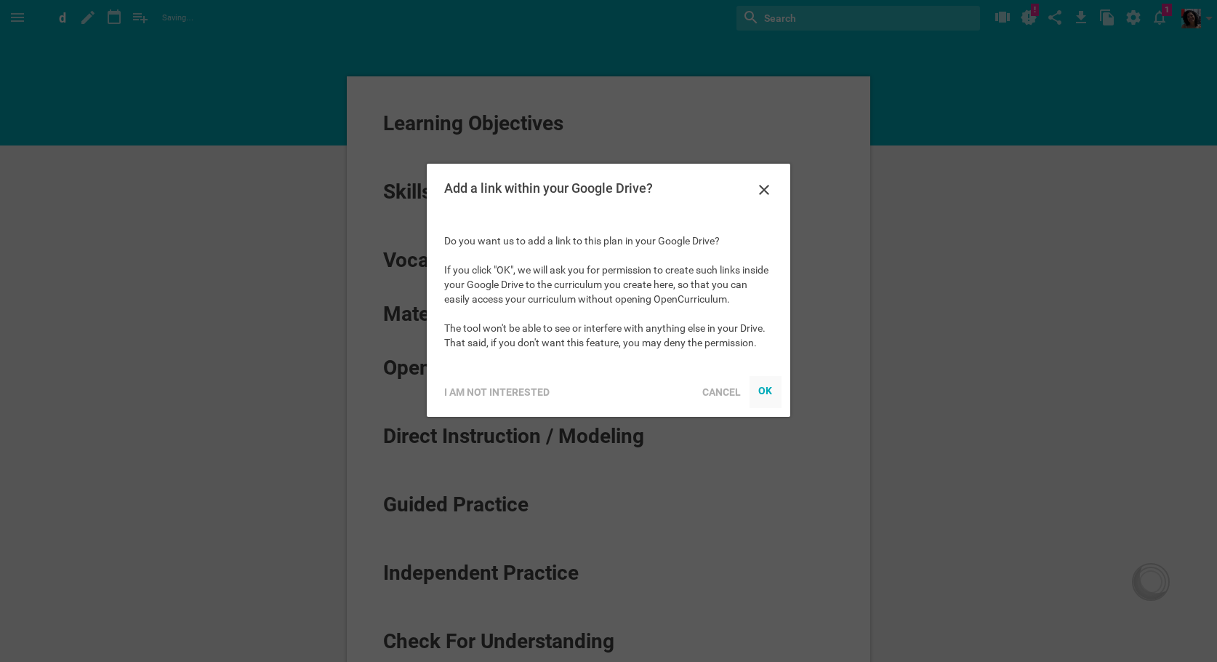
click at [770, 379] on div at bounding box center [766, 392] width 32 height 32
click at [758, 186] on icon at bounding box center [763, 189] width 17 height 17
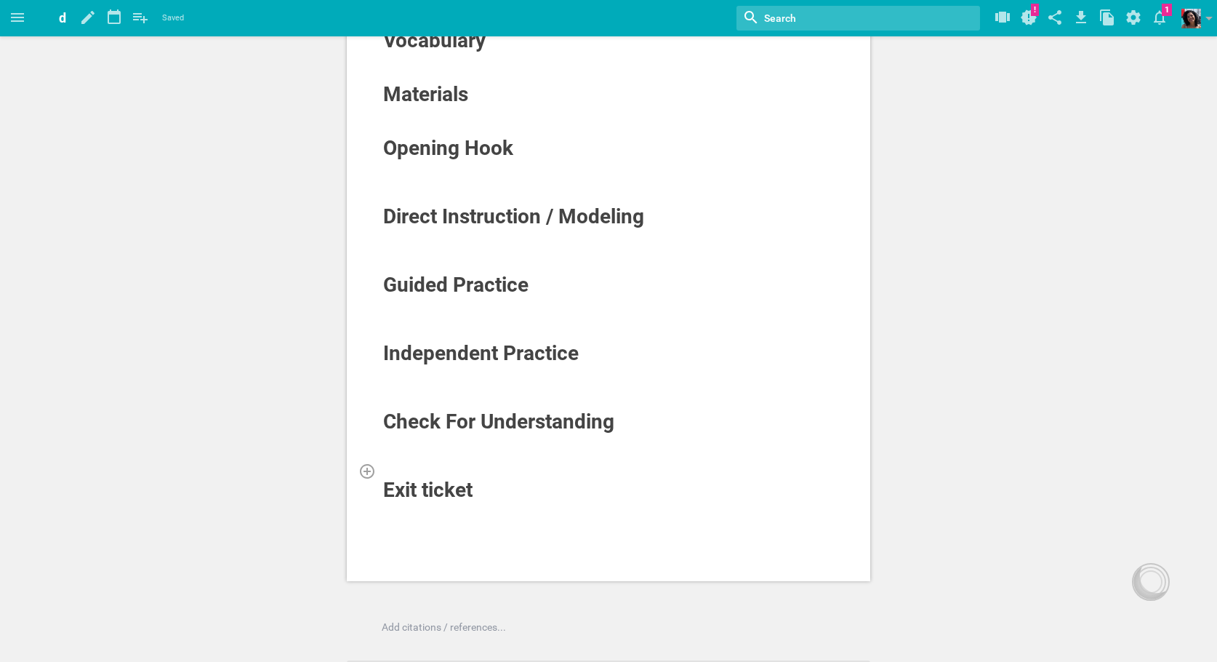
scroll to position [189, 0]
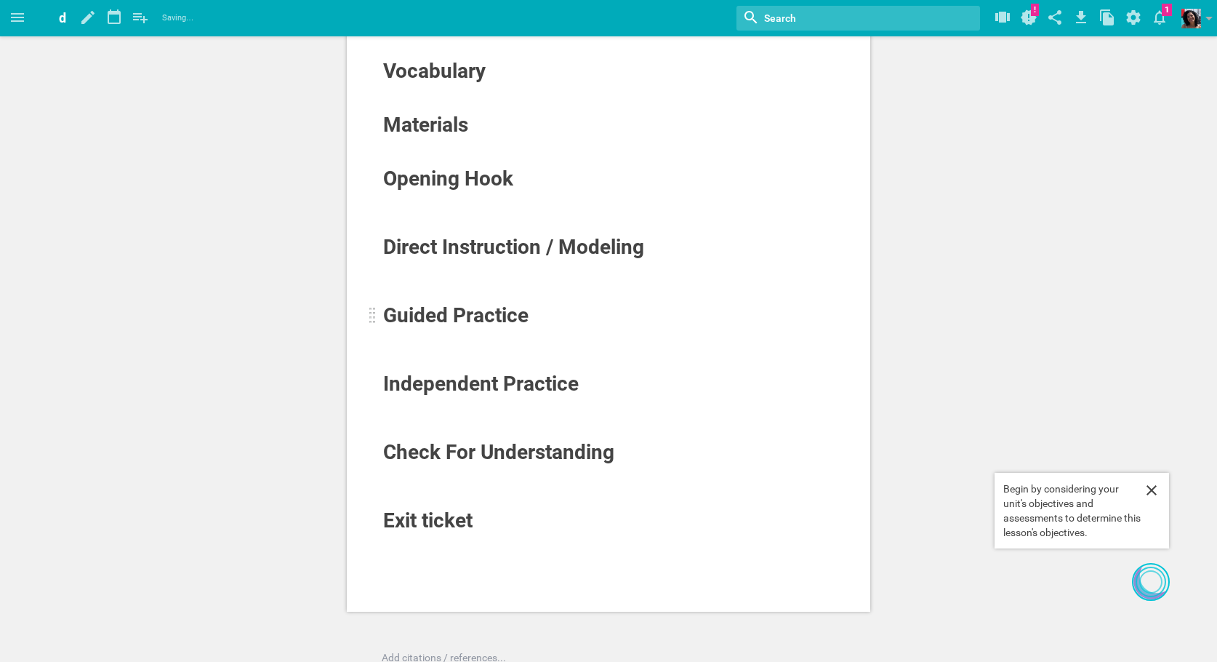
click at [489, 317] on span "Guided Practice" at bounding box center [455, 315] width 145 height 24
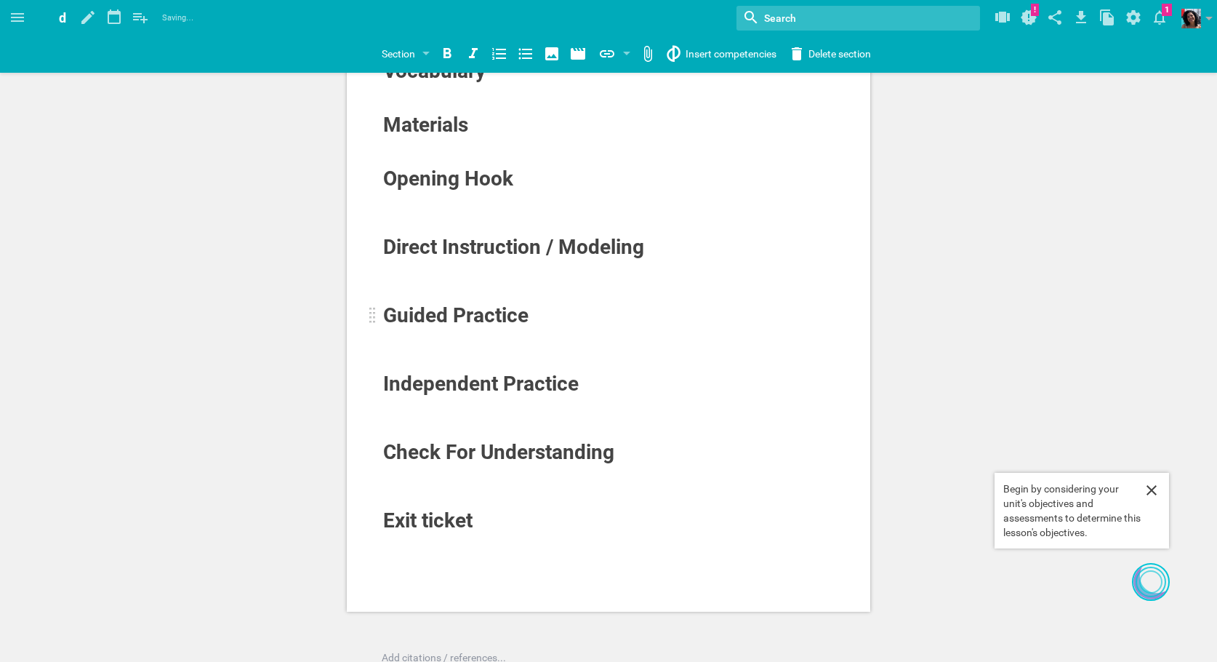
click at [531, 319] on div "Guided Practice" at bounding box center [563, 315] width 361 height 23
click at [505, 339] on div at bounding box center [608, 335] width 453 height 15
